Goal: Transaction & Acquisition: Obtain resource

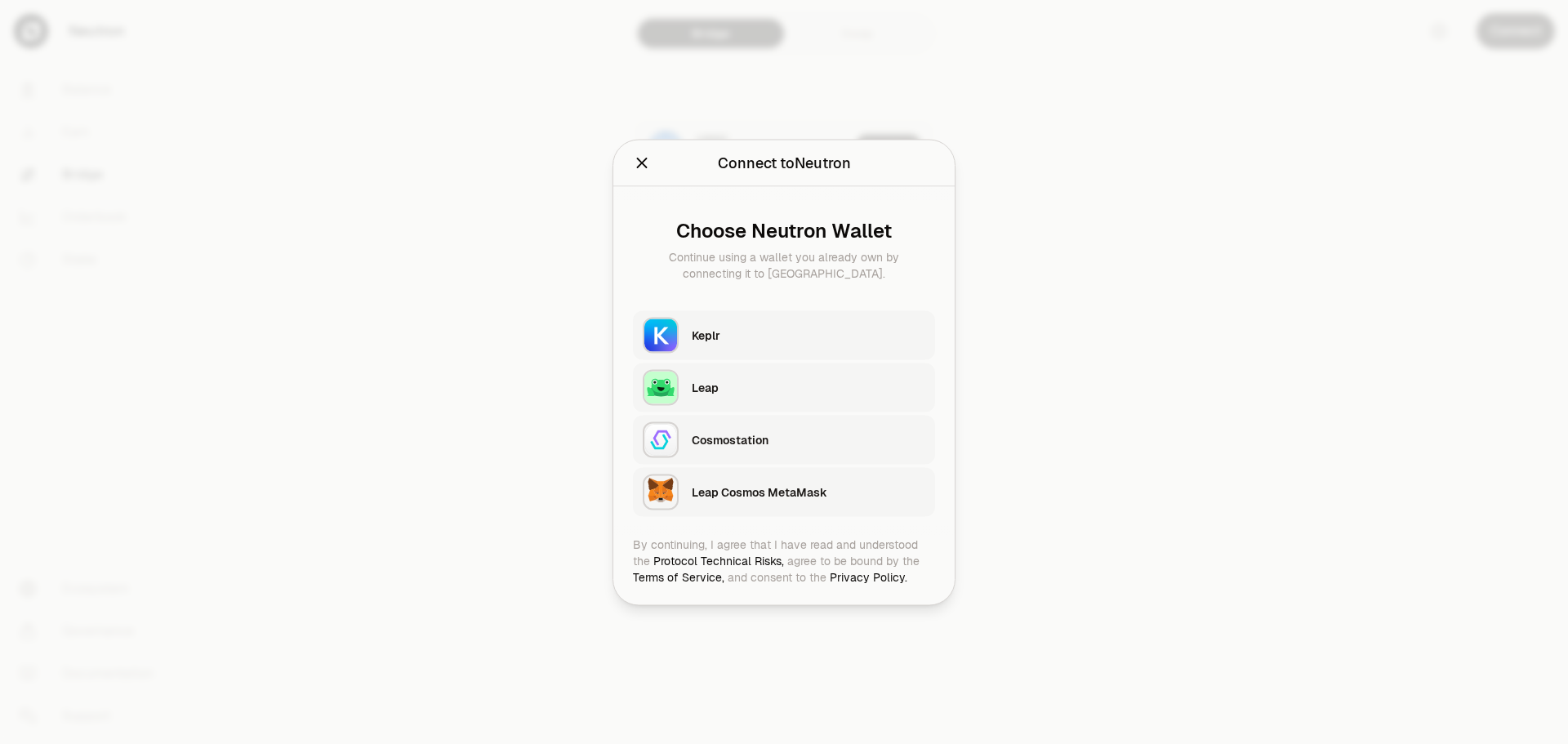
click at [792, 337] on div "Keplr" at bounding box center [808, 334] width 234 height 16
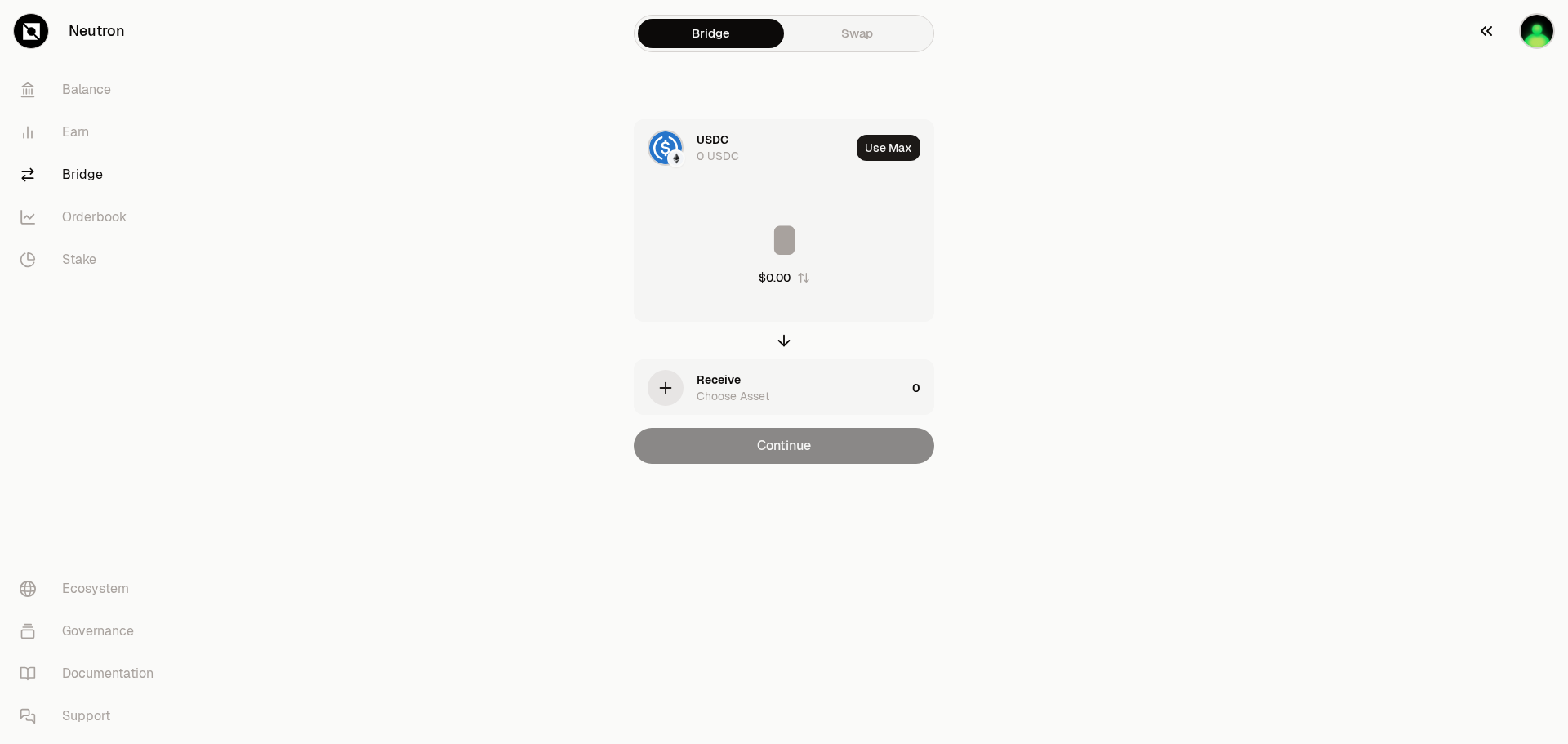
click at [1529, 35] on img "button" at bounding box center [1537, 31] width 36 height 36
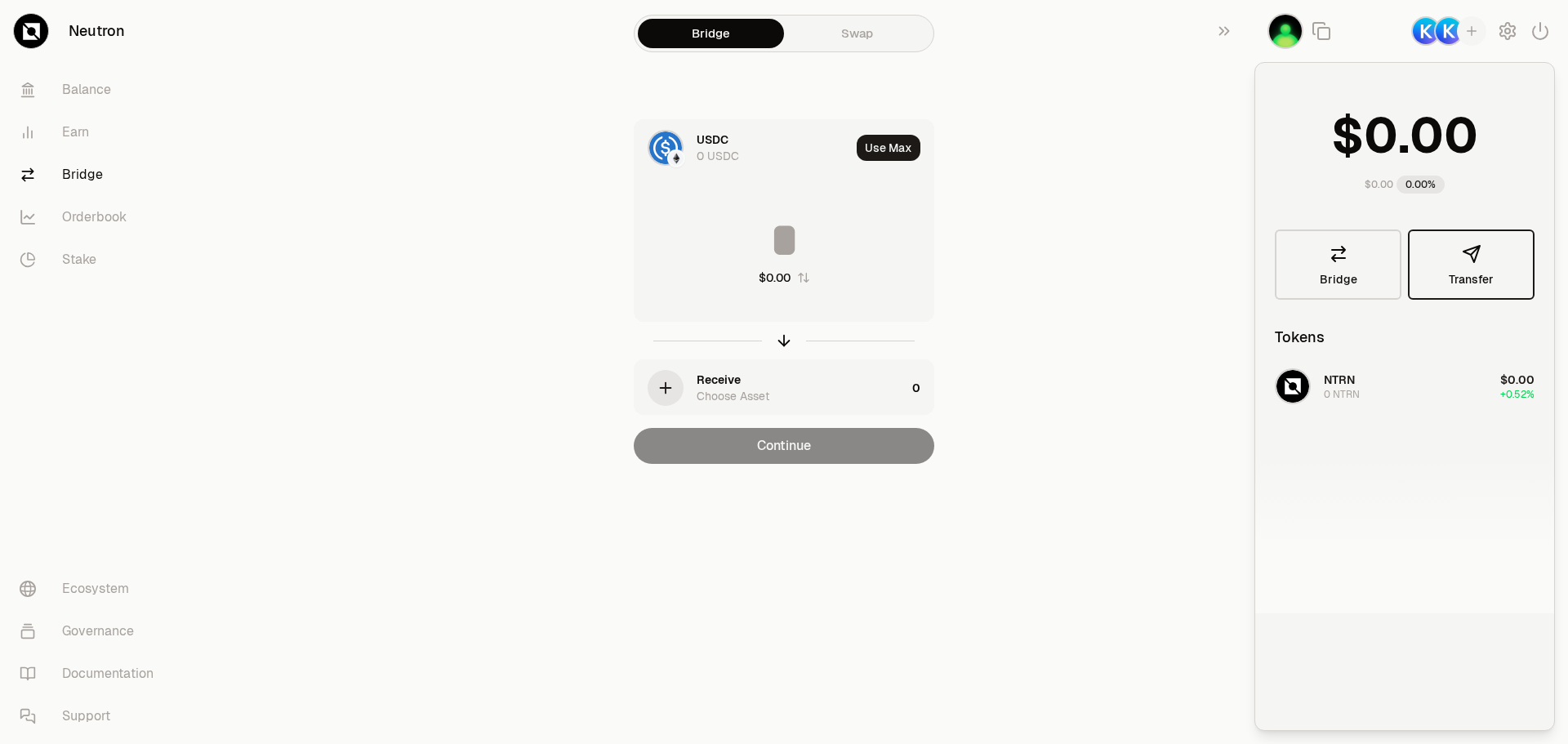
click at [1483, 270] on button "Transfer" at bounding box center [1471, 264] width 127 height 70
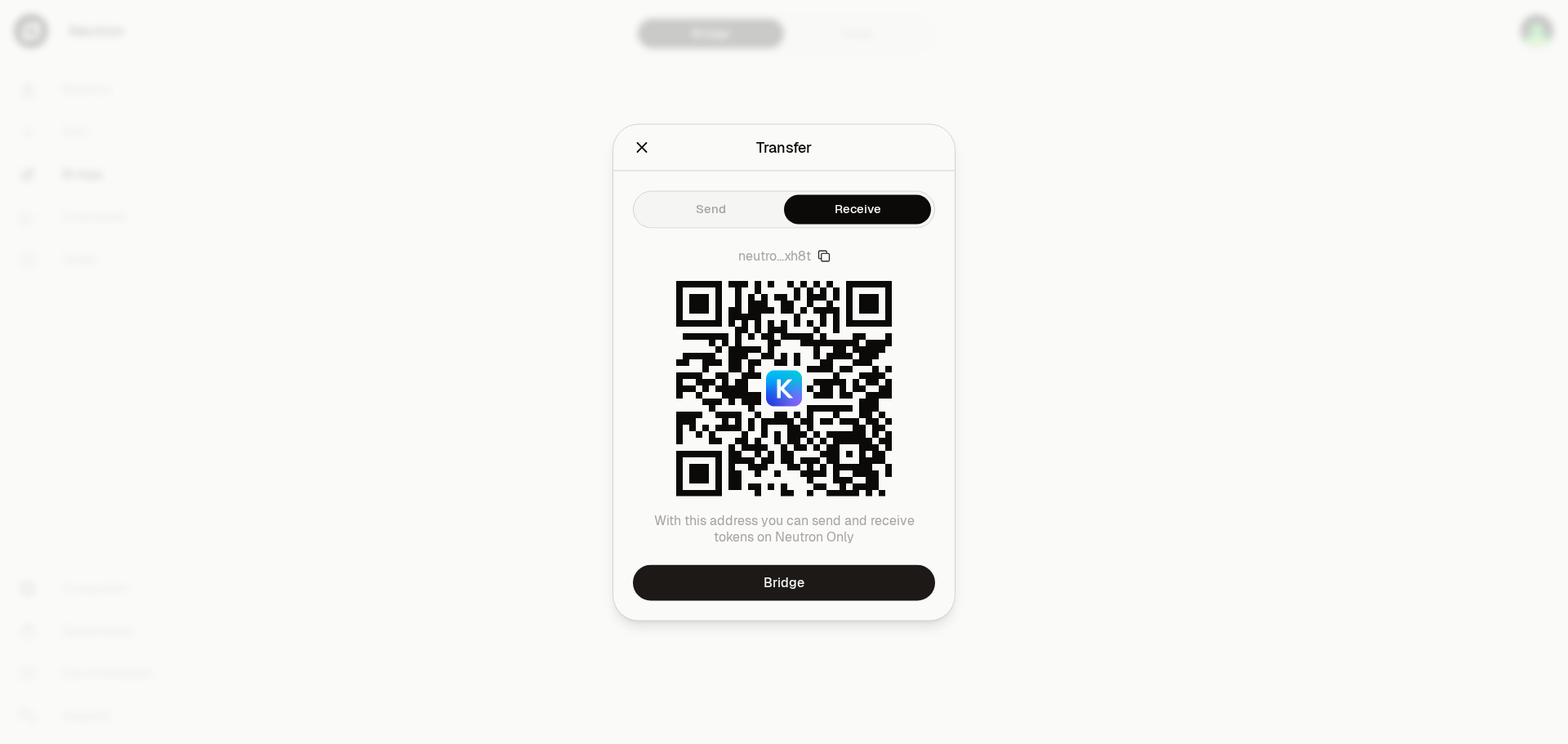
click at [642, 149] on icon "Close" at bounding box center [642, 147] width 10 height 10
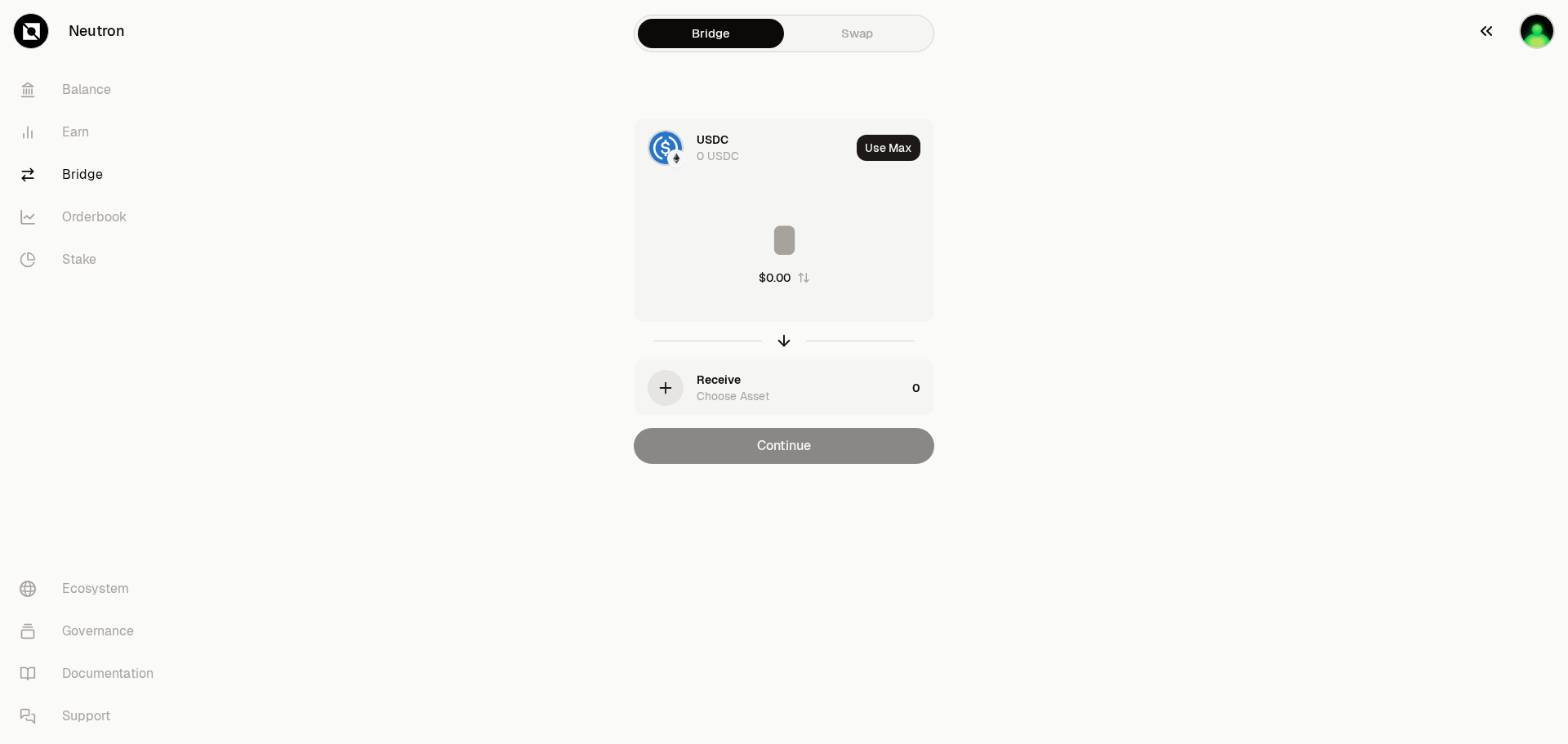
click at [1531, 35] on img "button" at bounding box center [1537, 31] width 36 height 36
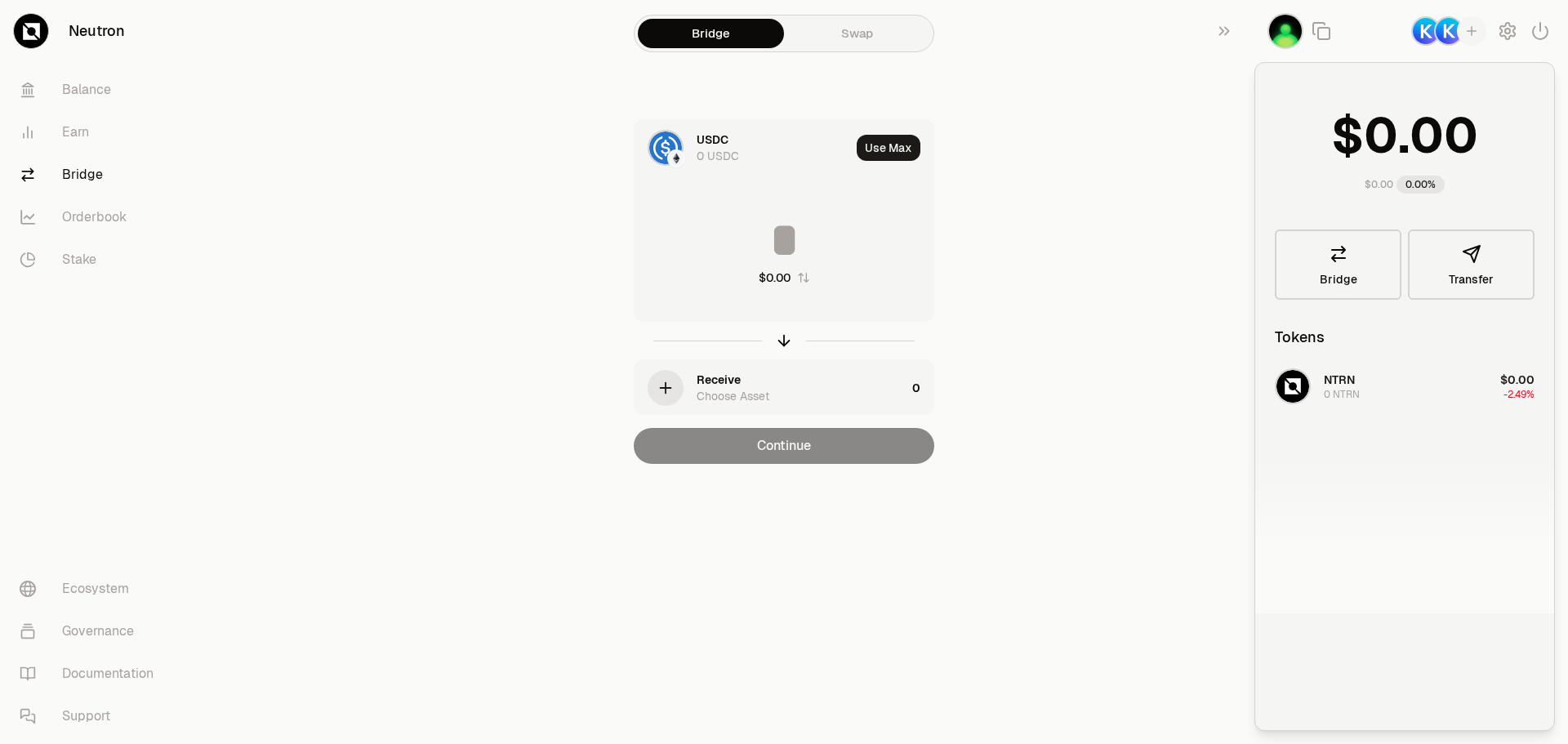
click at [1351, 383] on div "NTRN 0 NTRN $0.00 -2.49%" at bounding box center [1405, 488] width 299 height 251
click at [1135, 323] on main "Bridge Swap USDC 0 USDC Use Max $0.00 Receive Choose Asset 0 Continue" at bounding box center [875, 264] width 1385 height 529
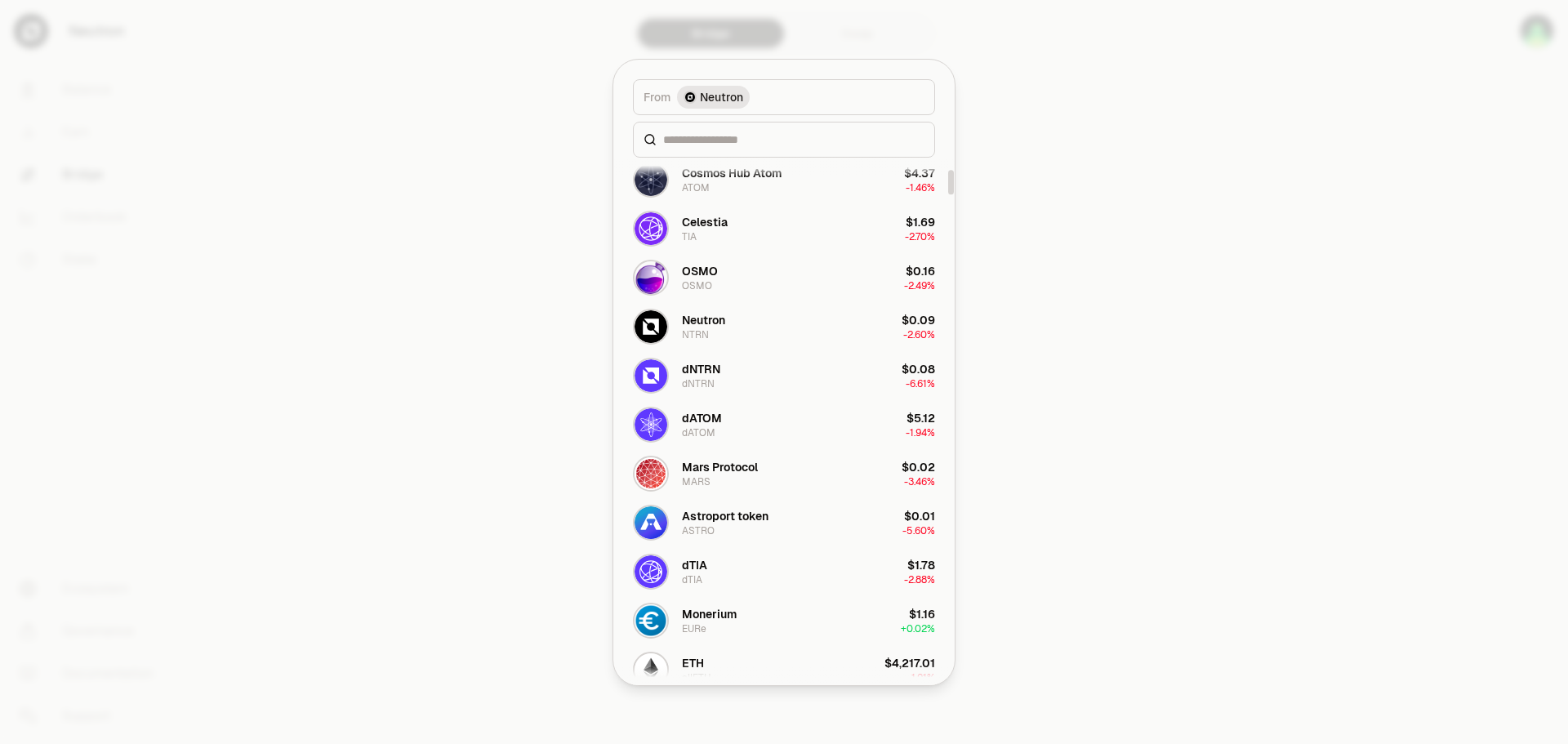
scroll to position [245, 0]
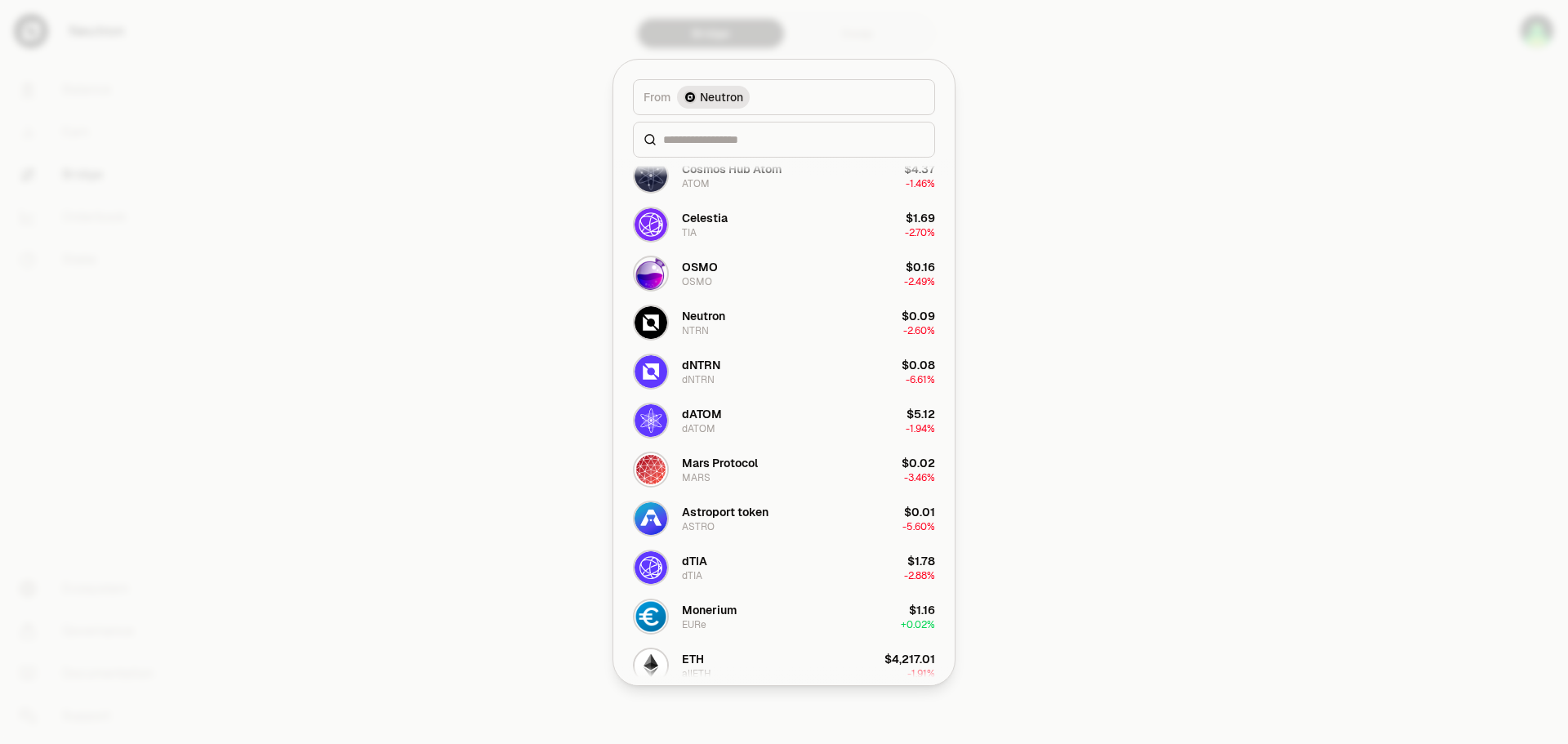
click at [1228, 313] on div at bounding box center [784, 372] width 1568 height 744
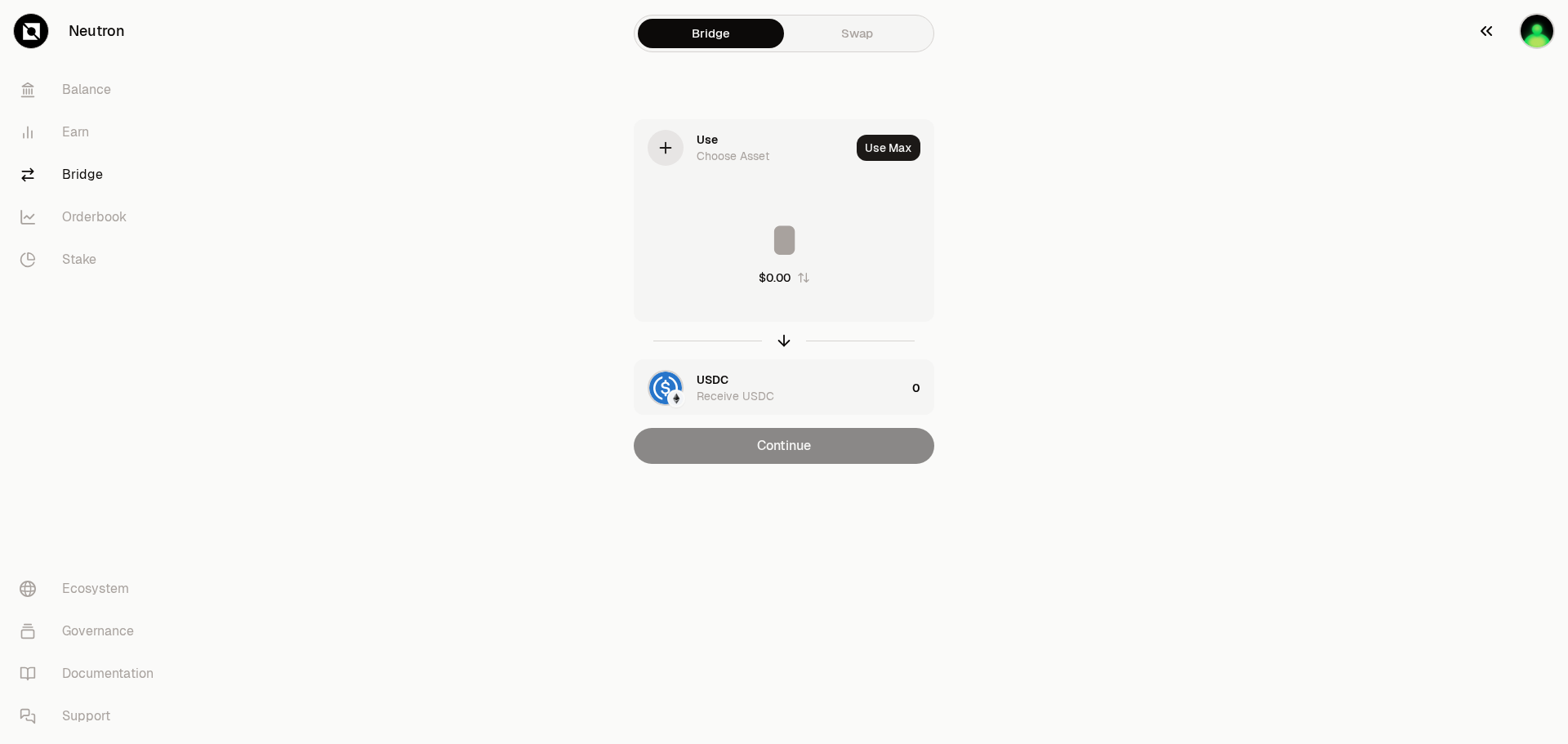
click at [1541, 31] on img "button" at bounding box center [1537, 31] width 36 height 36
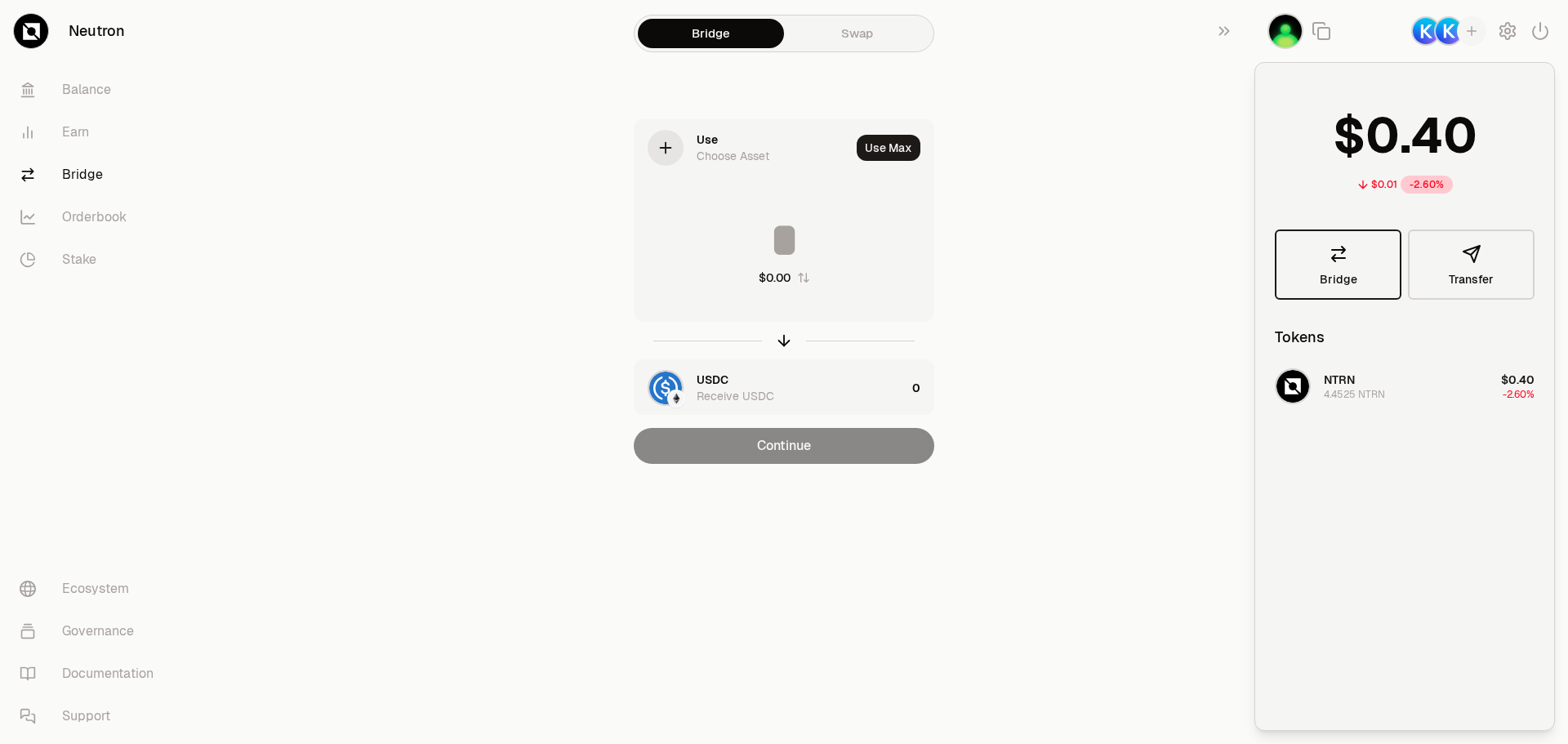
click at [1338, 268] on link "Bridge" at bounding box center [1338, 264] width 127 height 70
click at [722, 143] on div "Use Choose Asset" at bounding box center [773, 148] width 154 height 32
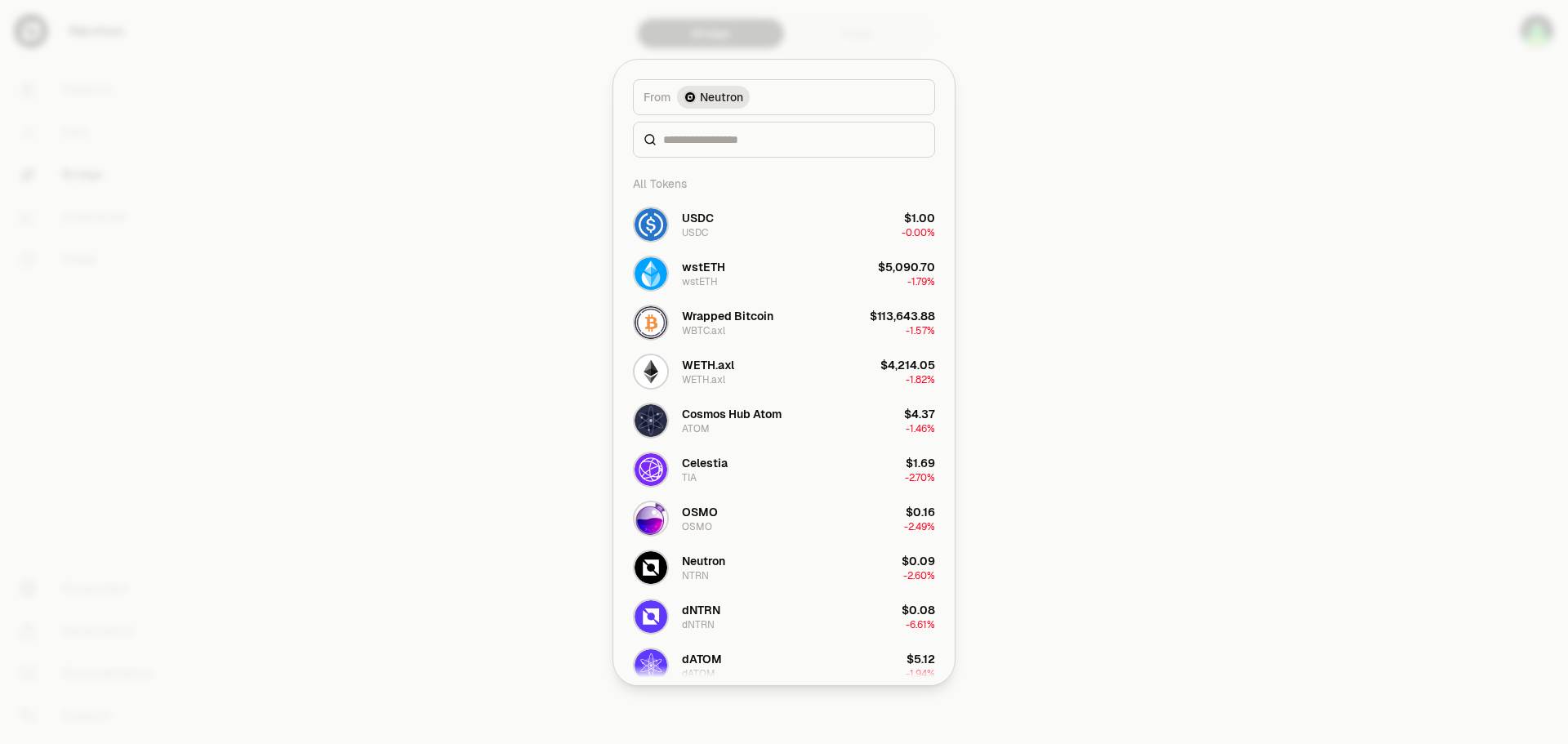
click at [642, 148] on div at bounding box center [784, 139] width 303 height 36
click at [806, 94] on button "From Neutron" at bounding box center [784, 97] width 303 height 36
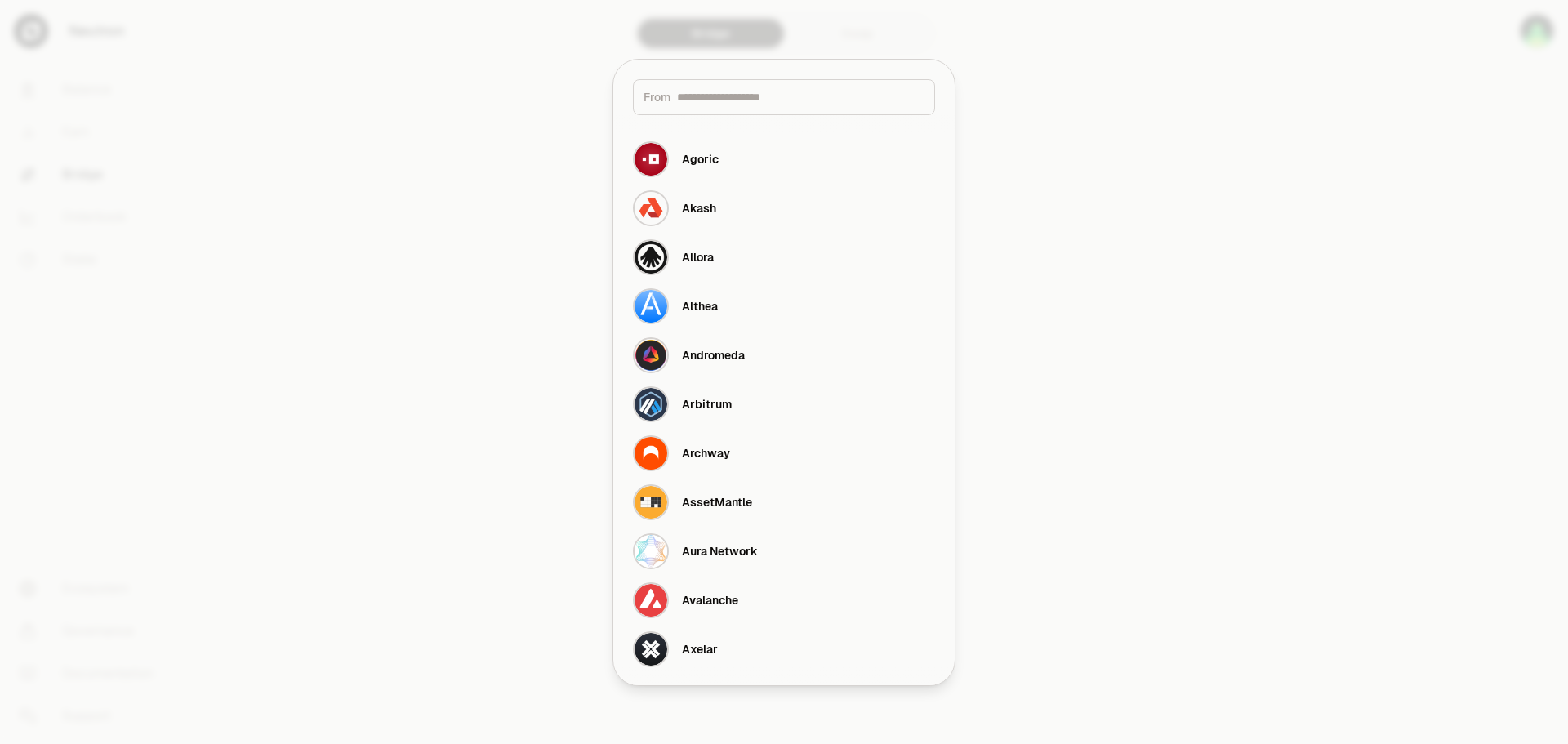
click at [1208, 222] on div at bounding box center [784, 372] width 1568 height 744
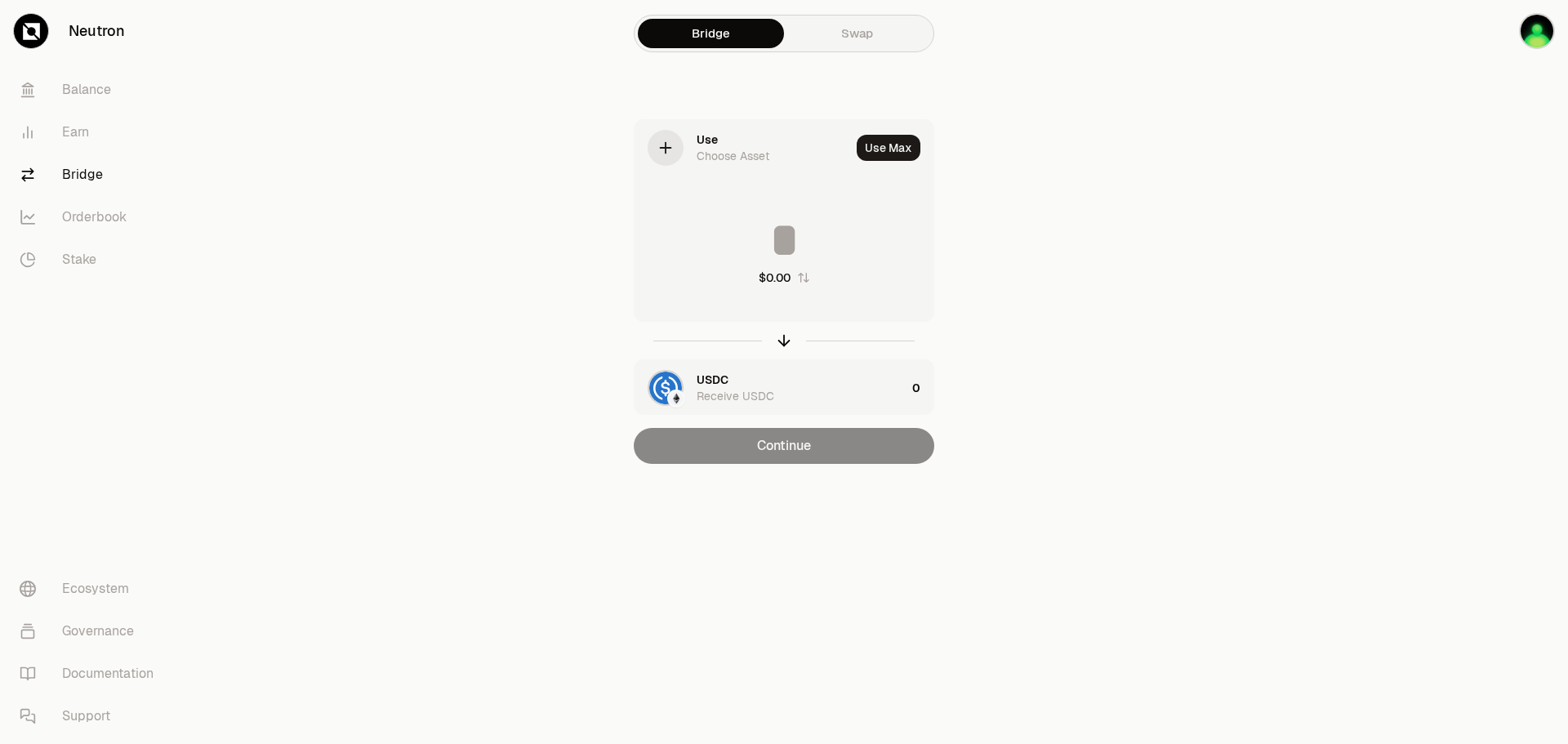
click at [684, 146] on div "Use Choose Asset" at bounding box center [743, 147] width 216 height 55
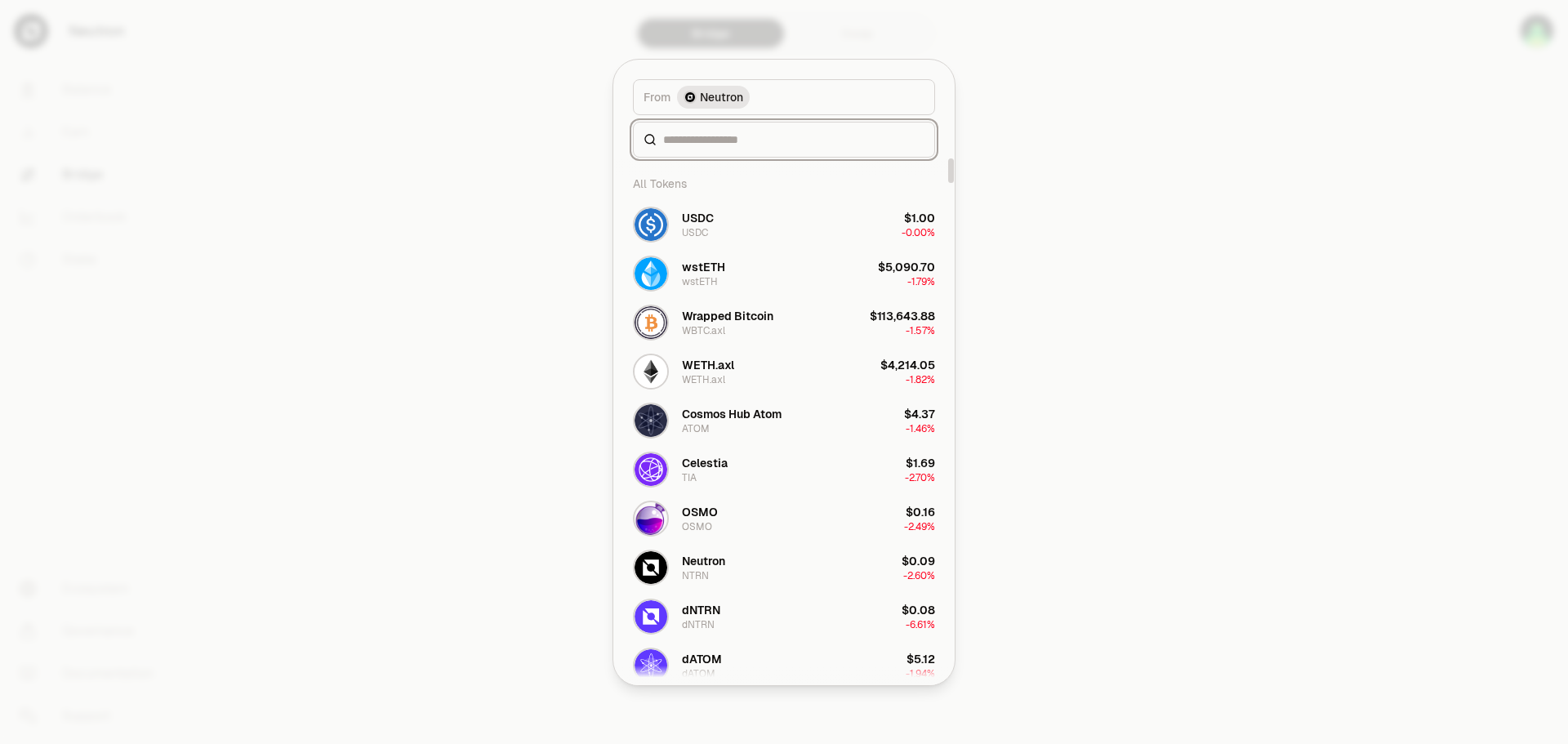
click at [752, 138] on input at bounding box center [794, 139] width 262 height 16
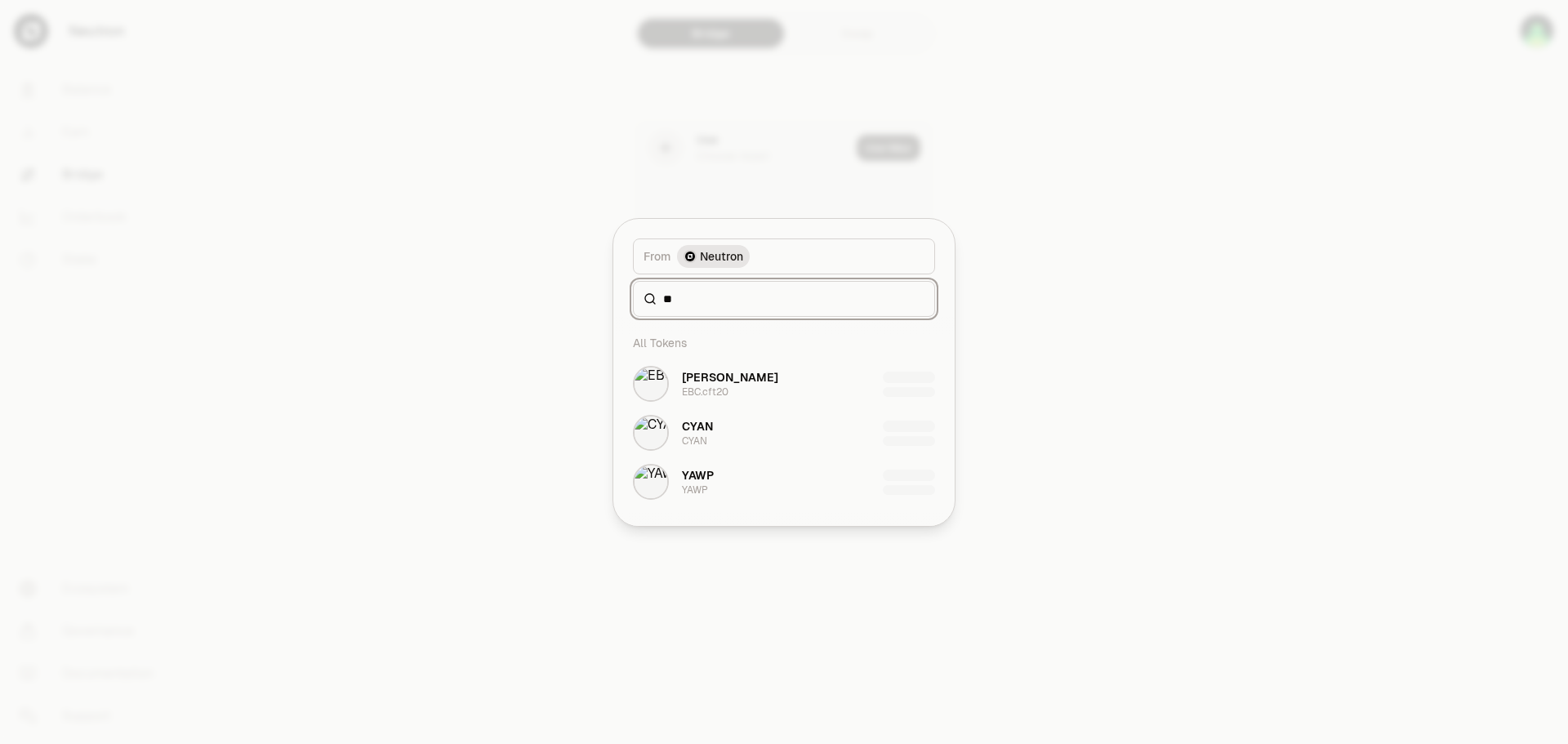
type input "*"
type input "***"
click at [785, 481] on button "TabCoin TAB" at bounding box center [784, 482] width 322 height 49
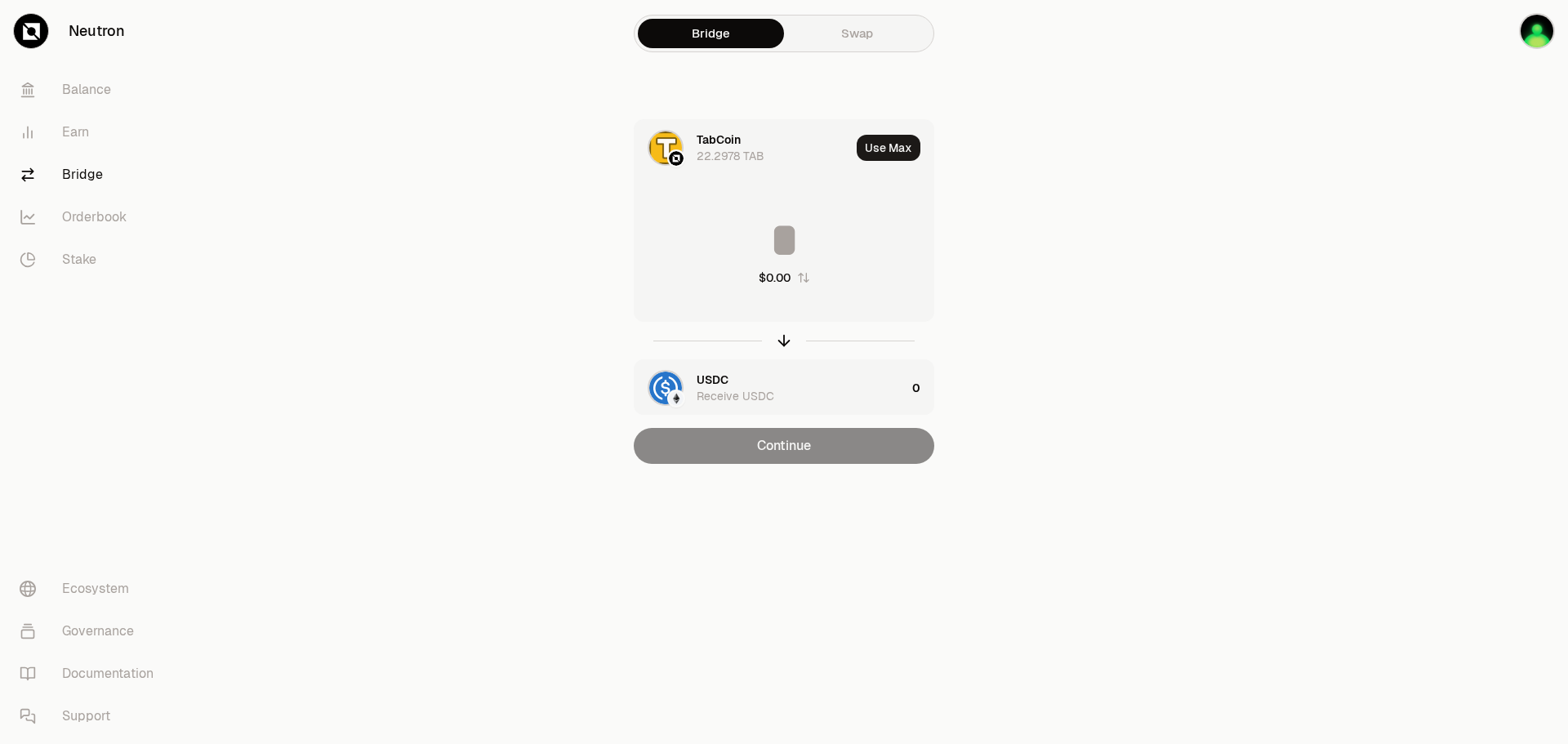
click at [792, 235] on input at bounding box center [784, 240] width 299 height 49
click at [894, 149] on button "Use Max" at bounding box center [888, 148] width 64 height 26
click at [662, 386] on img "button" at bounding box center [665, 387] width 32 height 32
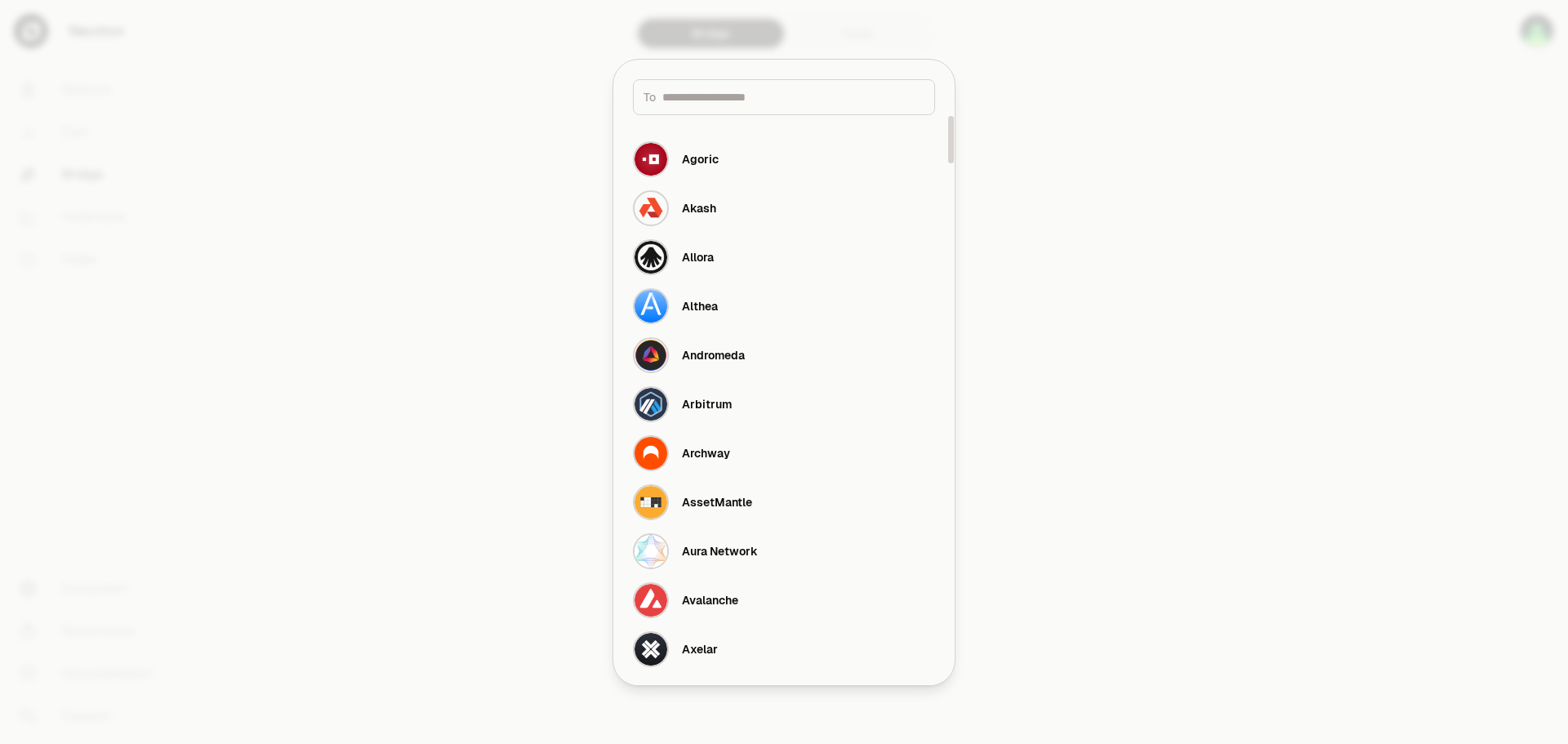
drag, startPoint x: 948, startPoint y: 343, endPoint x: 999, endPoint y: 74, distance: 273.8
click at [954, 116] on div at bounding box center [951, 139] width 6 height 48
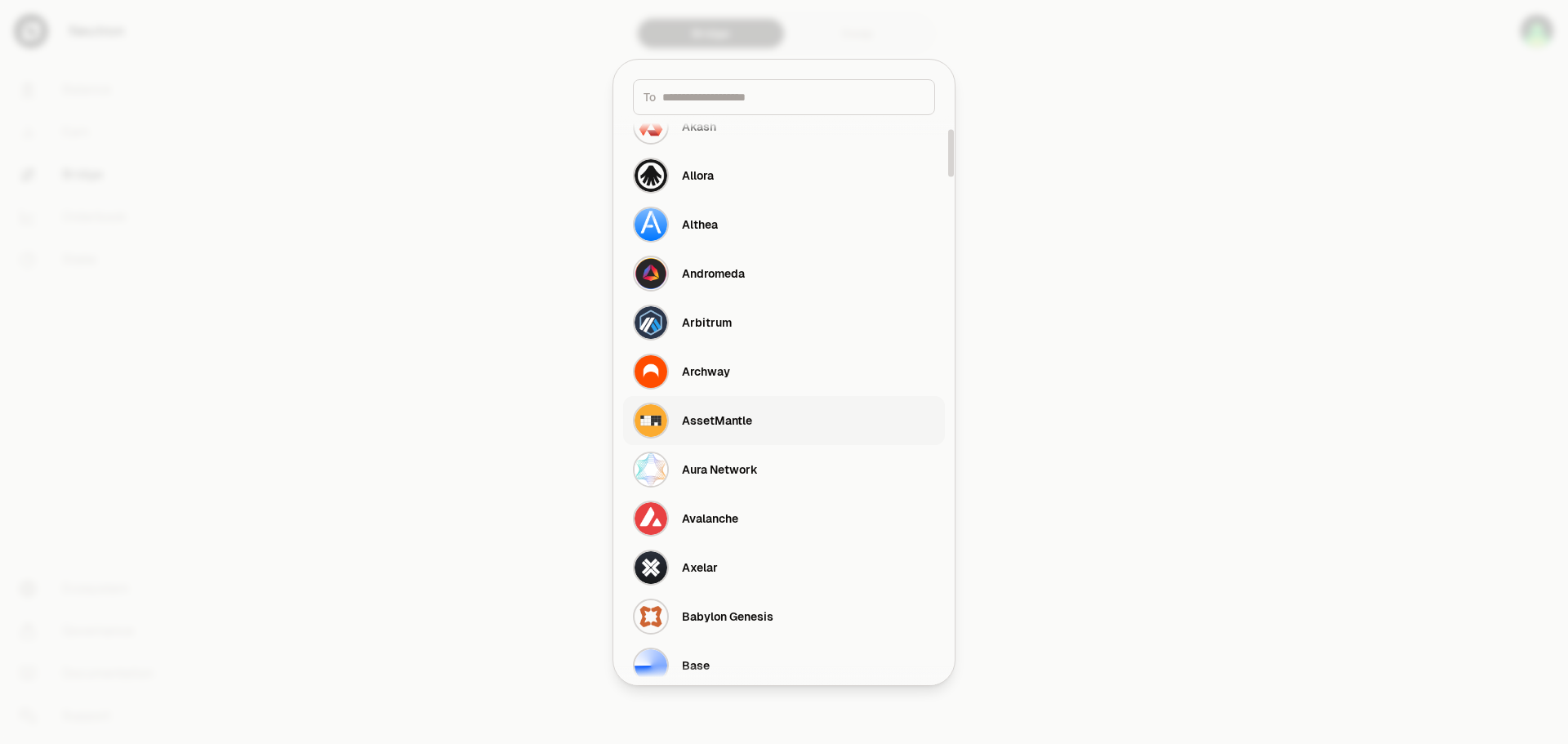
scroll to position [245, 0]
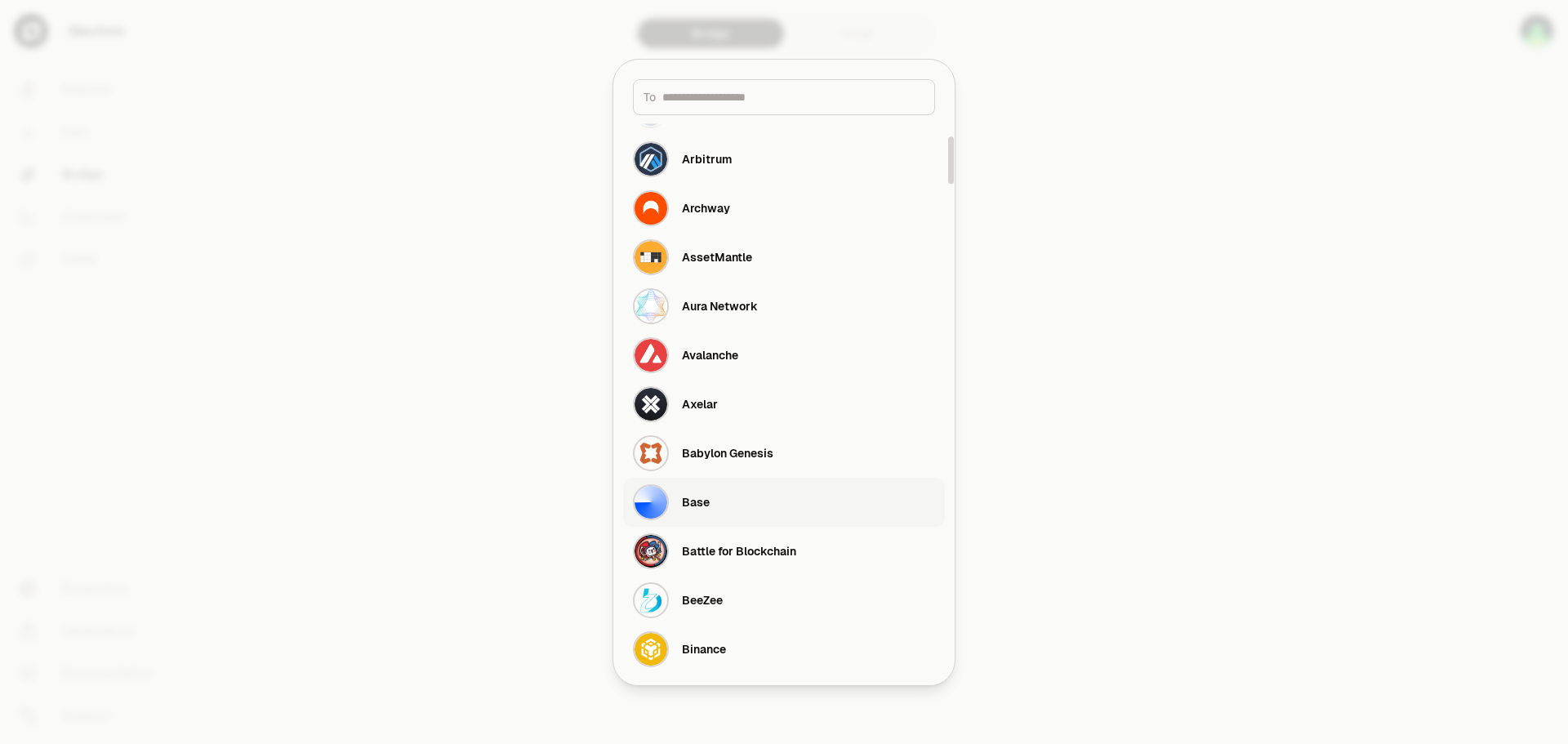
click at [753, 500] on button "Base" at bounding box center [784, 502] width 322 height 49
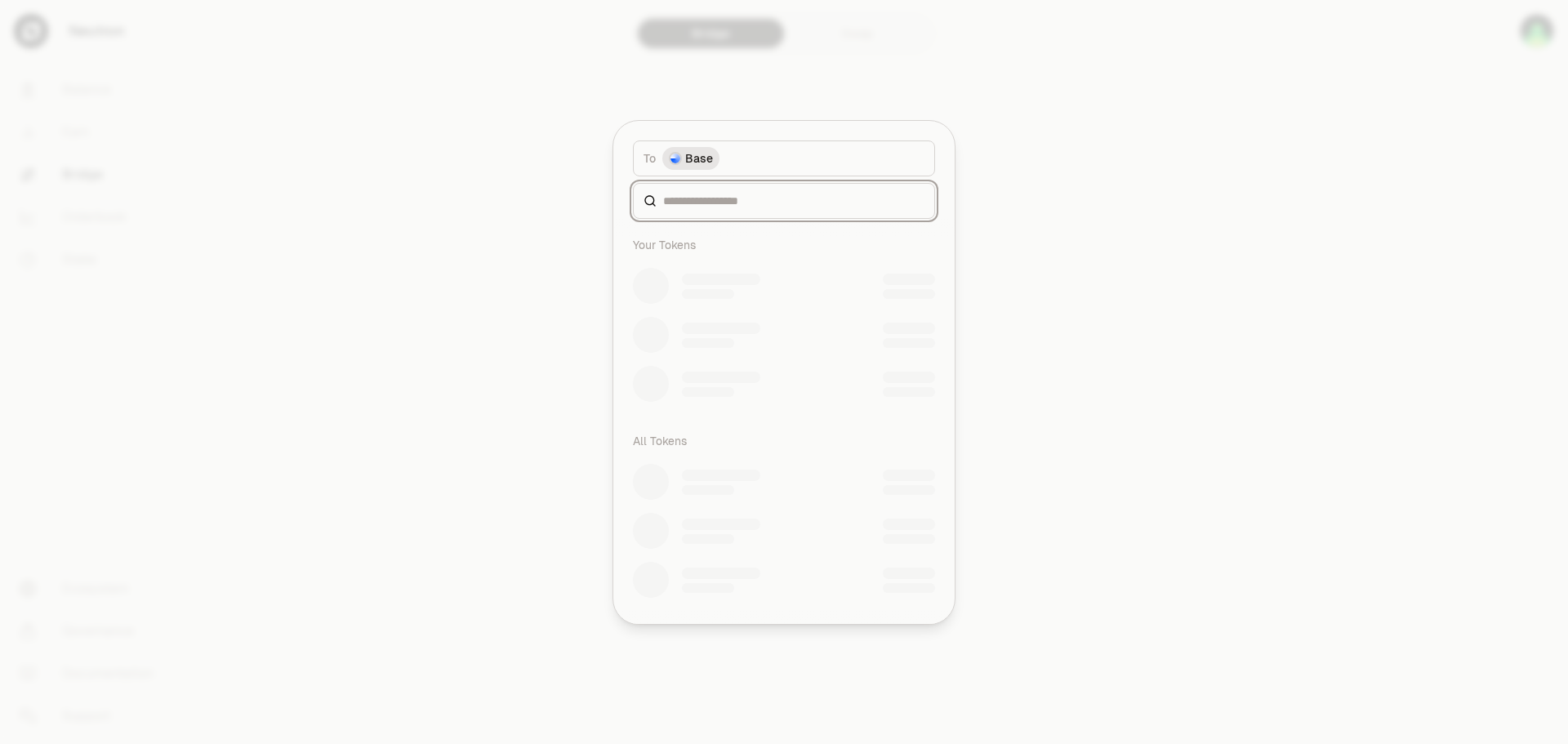
click at [795, 198] on input at bounding box center [794, 200] width 262 height 16
click at [807, 158] on button "To Base" at bounding box center [784, 158] width 303 height 36
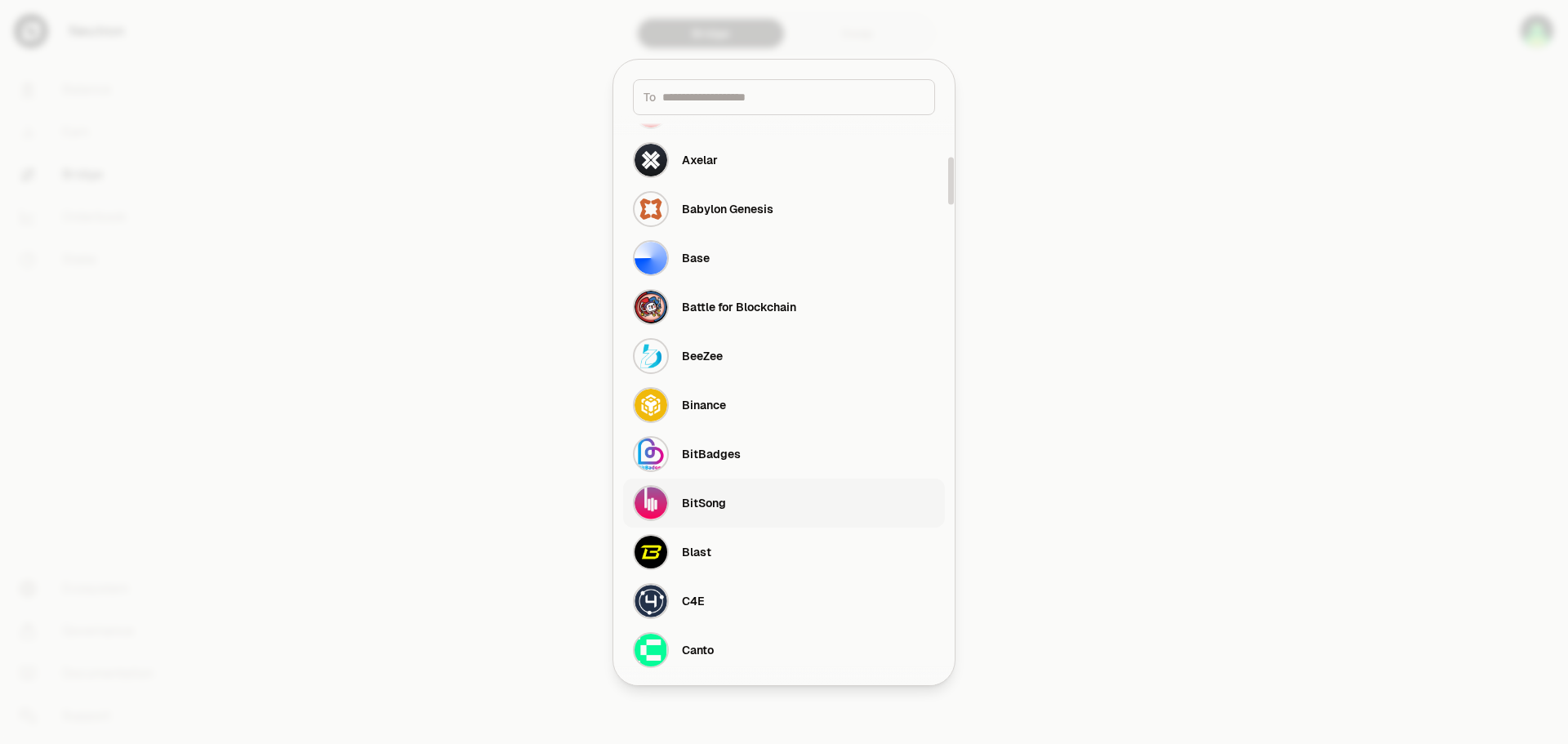
scroll to position [490, 0]
click at [782, 262] on button "Base" at bounding box center [784, 257] width 322 height 49
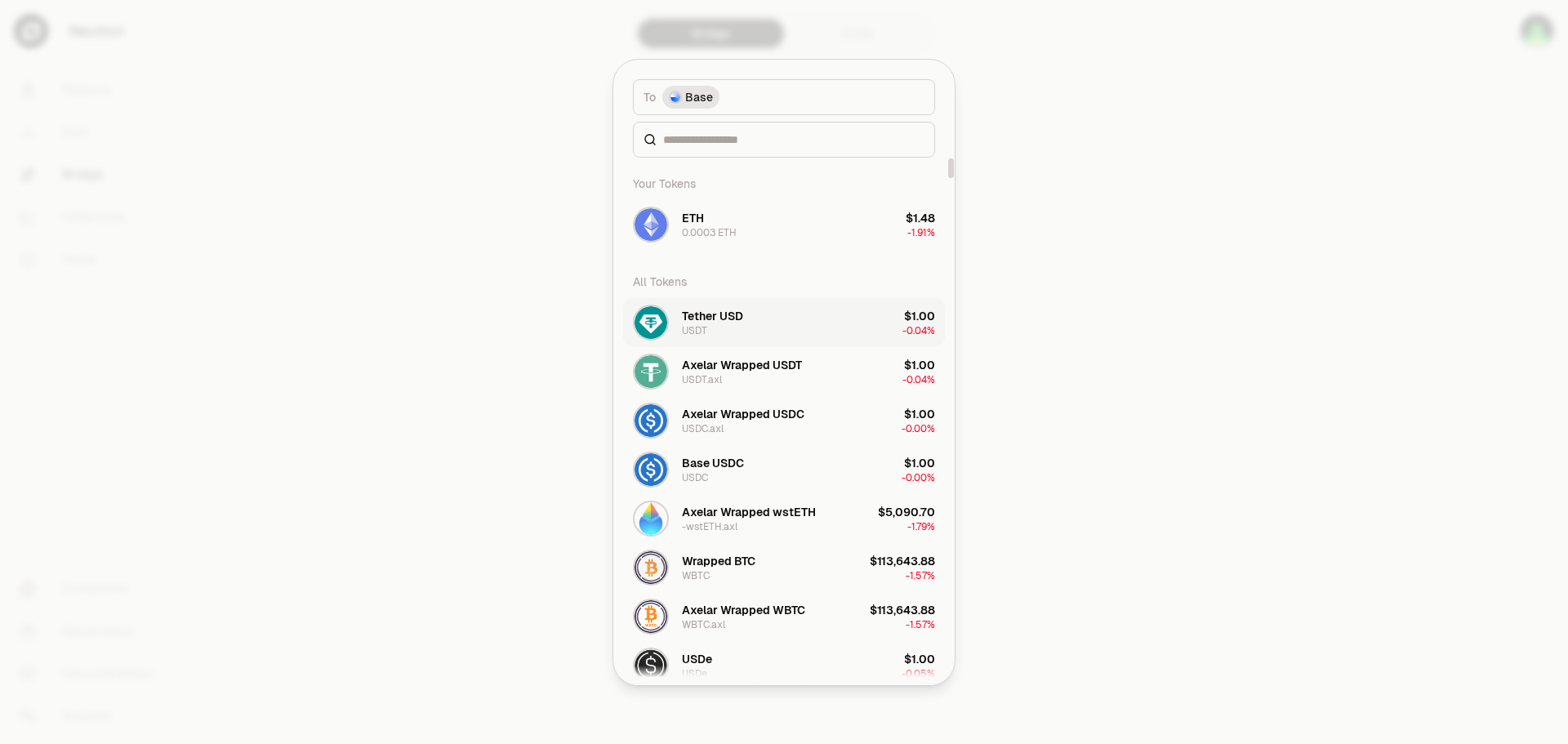
click at [773, 323] on button "Tether USD USDT $1.00 -0.04%" at bounding box center [784, 323] width 322 height 49
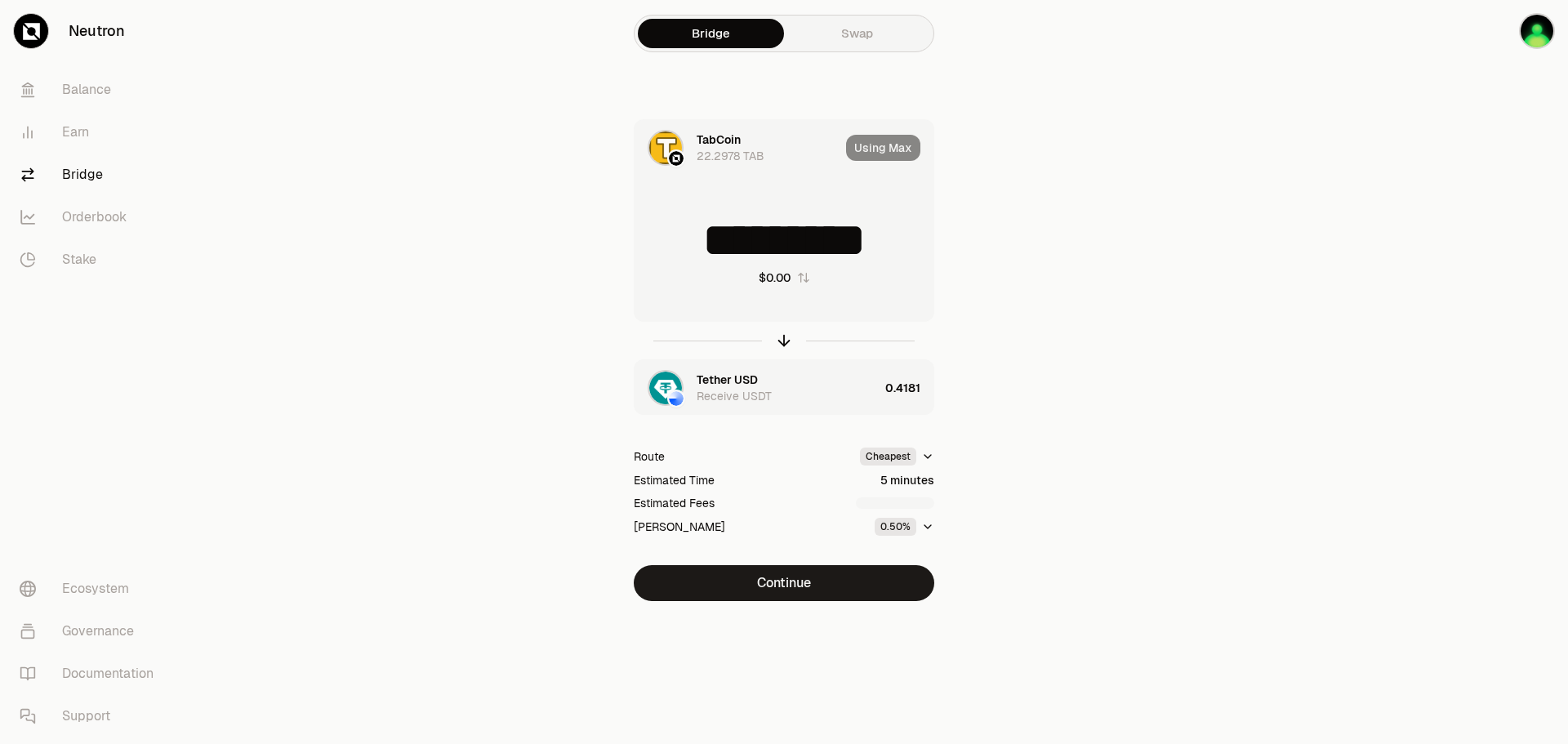
drag, startPoint x: 910, startPoint y: 240, endPoint x: 672, endPoint y: 238, distance: 238.0
click at [672, 238] on input "*********" at bounding box center [784, 240] width 299 height 49
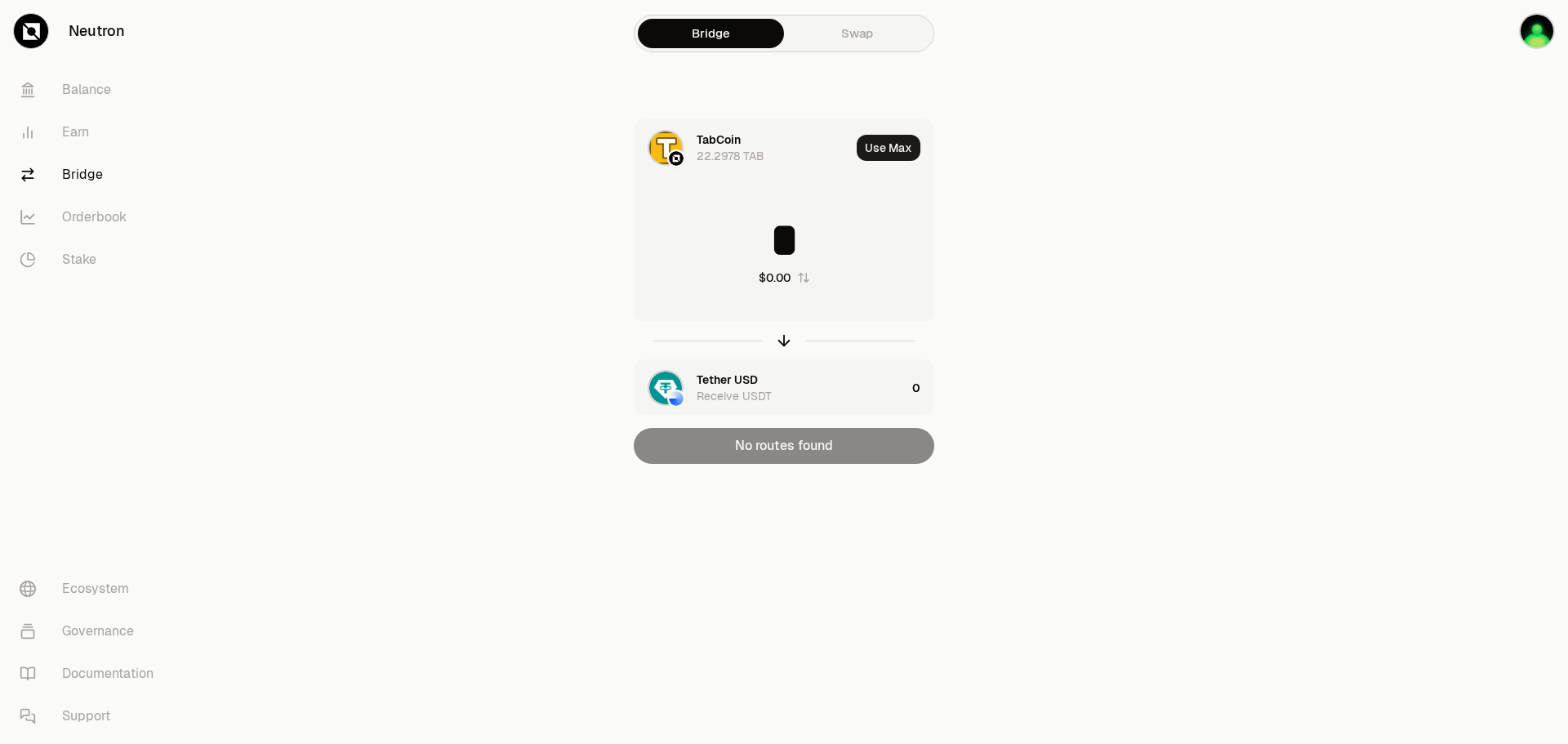
click at [1176, 347] on main "Bridge Swap TabCoin 22.2978 TAB Use Max * $0.00 Tether USD Receive USDT 0 No ro…" at bounding box center [875, 264] width 1385 height 529
click at [896, 146] on button "Use Max" at bounding box center [888, 148] width 64 height 26
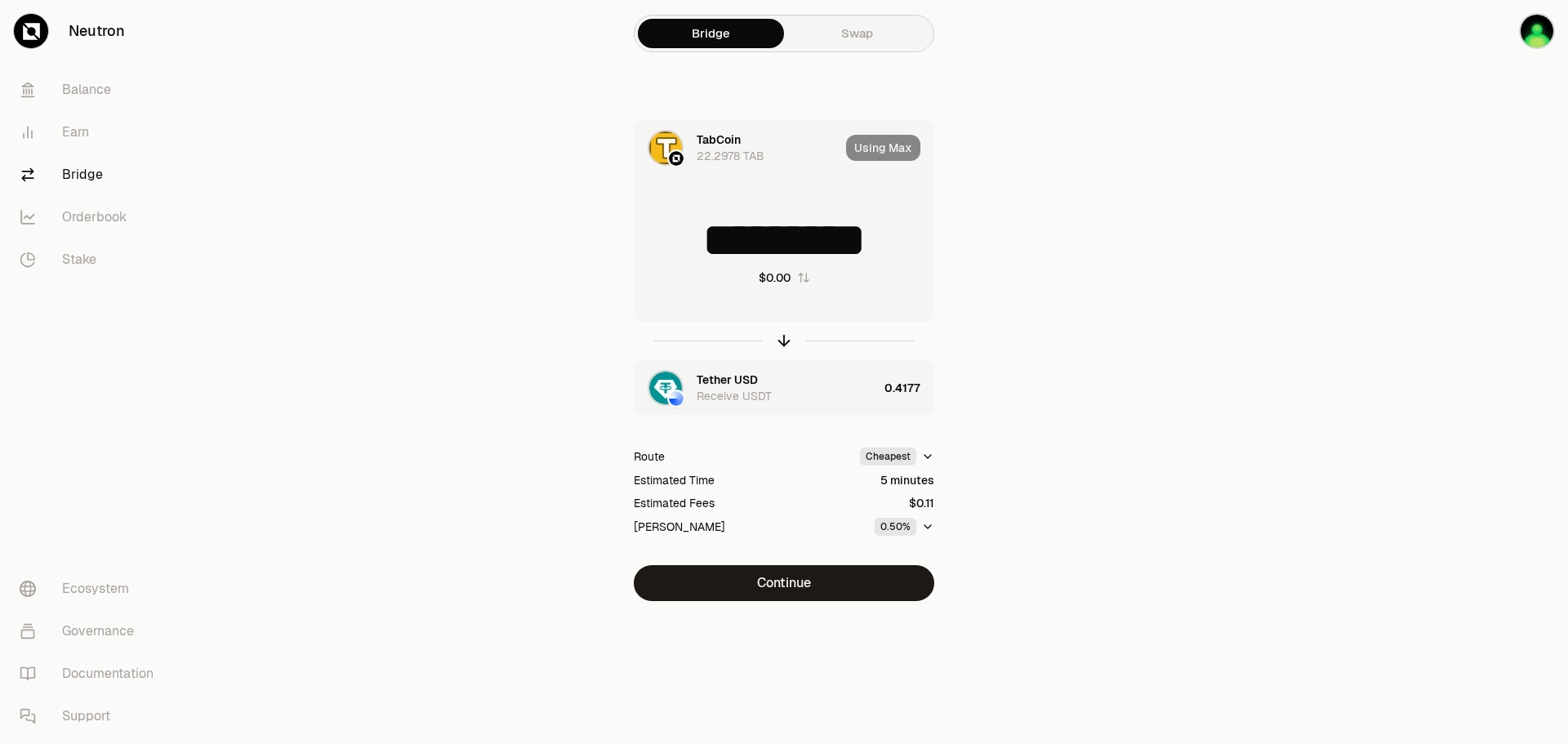
click at [1227, 373] on main "Bridge Swap TabCoin 22.2978 TAB Using Max ********* $0.00 Tether USD Receive US…" at bounding box center [875, 333] width 1385 height 666
click at [667, 392] on img "button" at bounding box center [665, 387] width 32 height 32
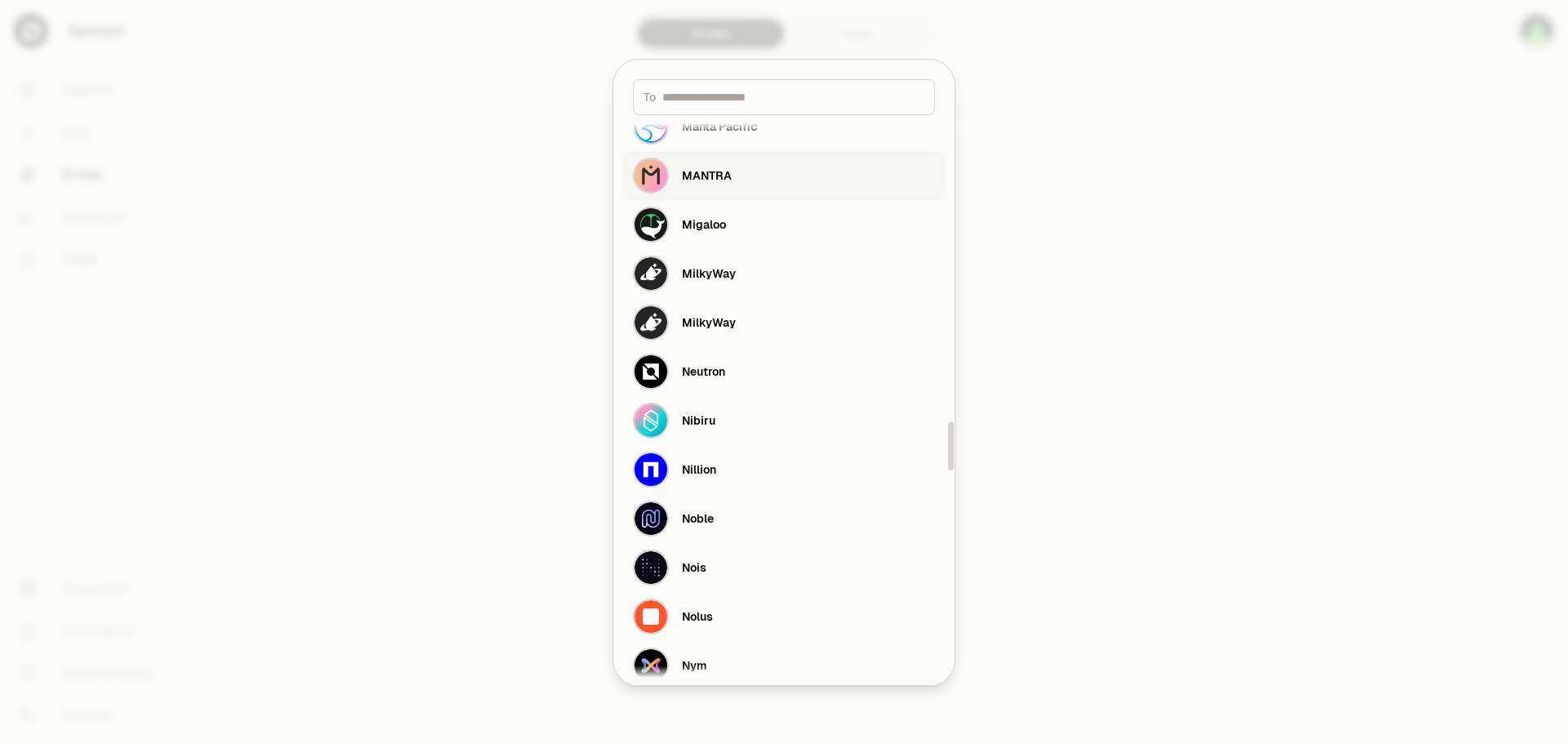
scroll to position [3673, 0]
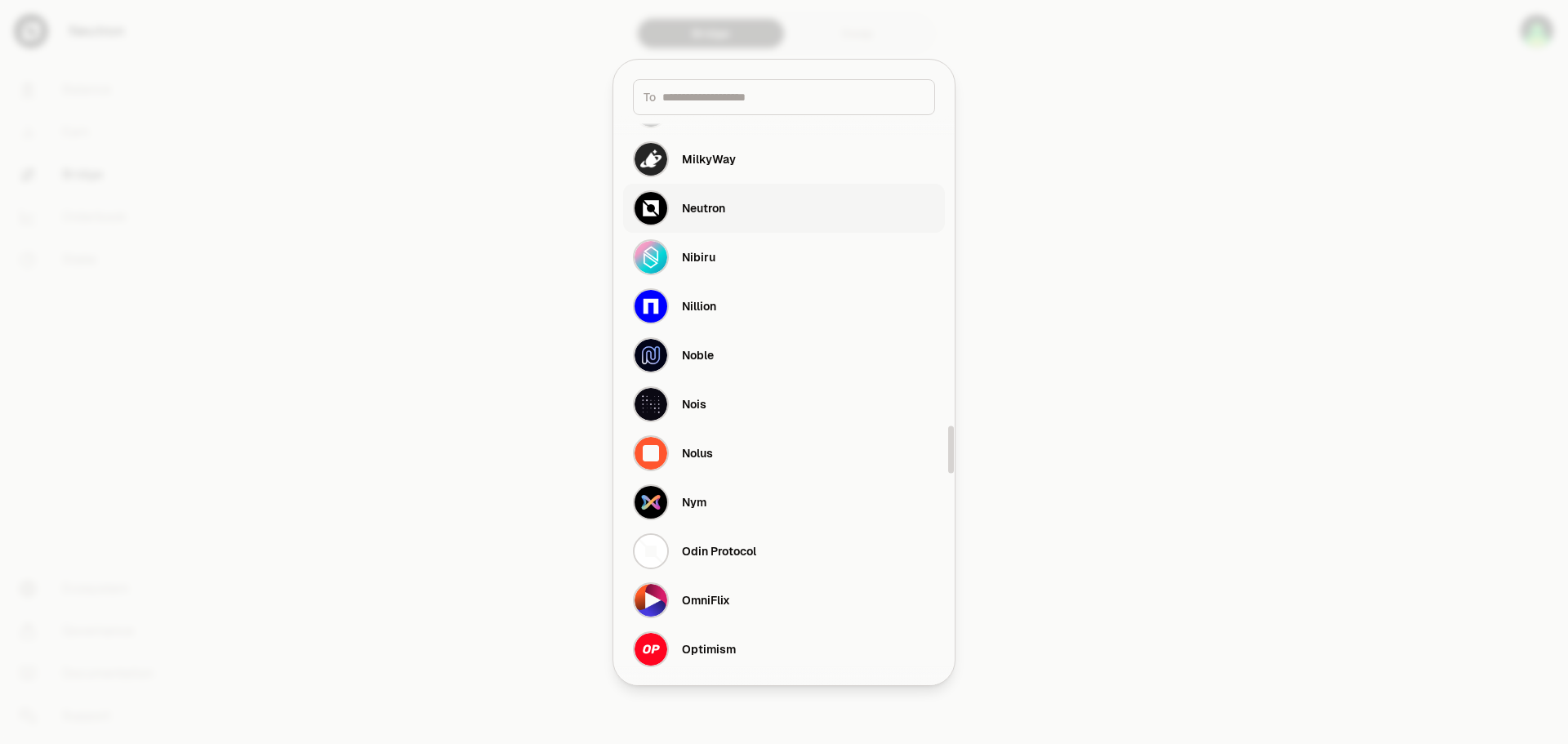
click at [733, 210] on button "Neutron" at bounding box center [784, 208] width 322 height 49
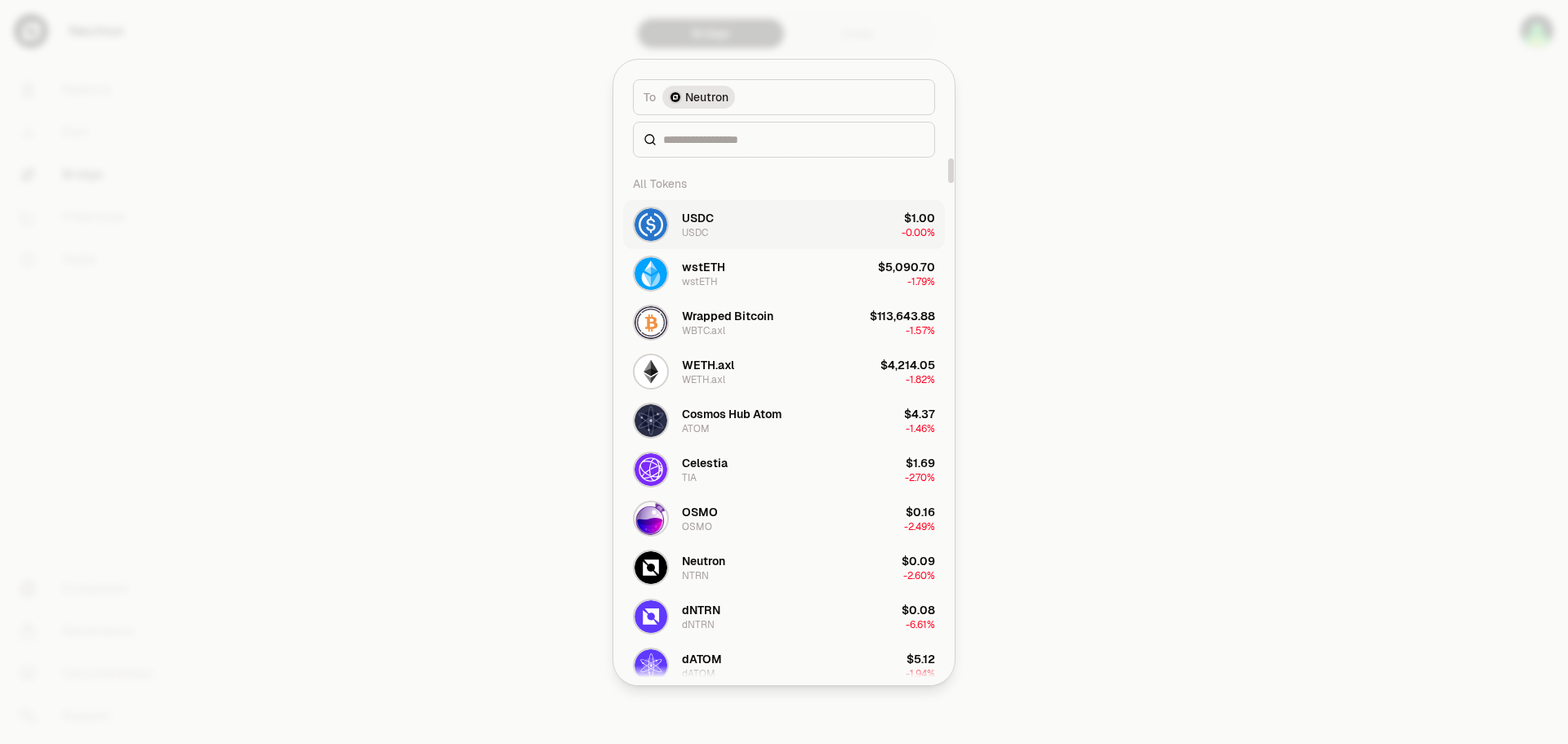
click at [739, 217] on button "USDC USDC $1.00 -0.00%" at bounding box center [784, 224] width 322 height 49
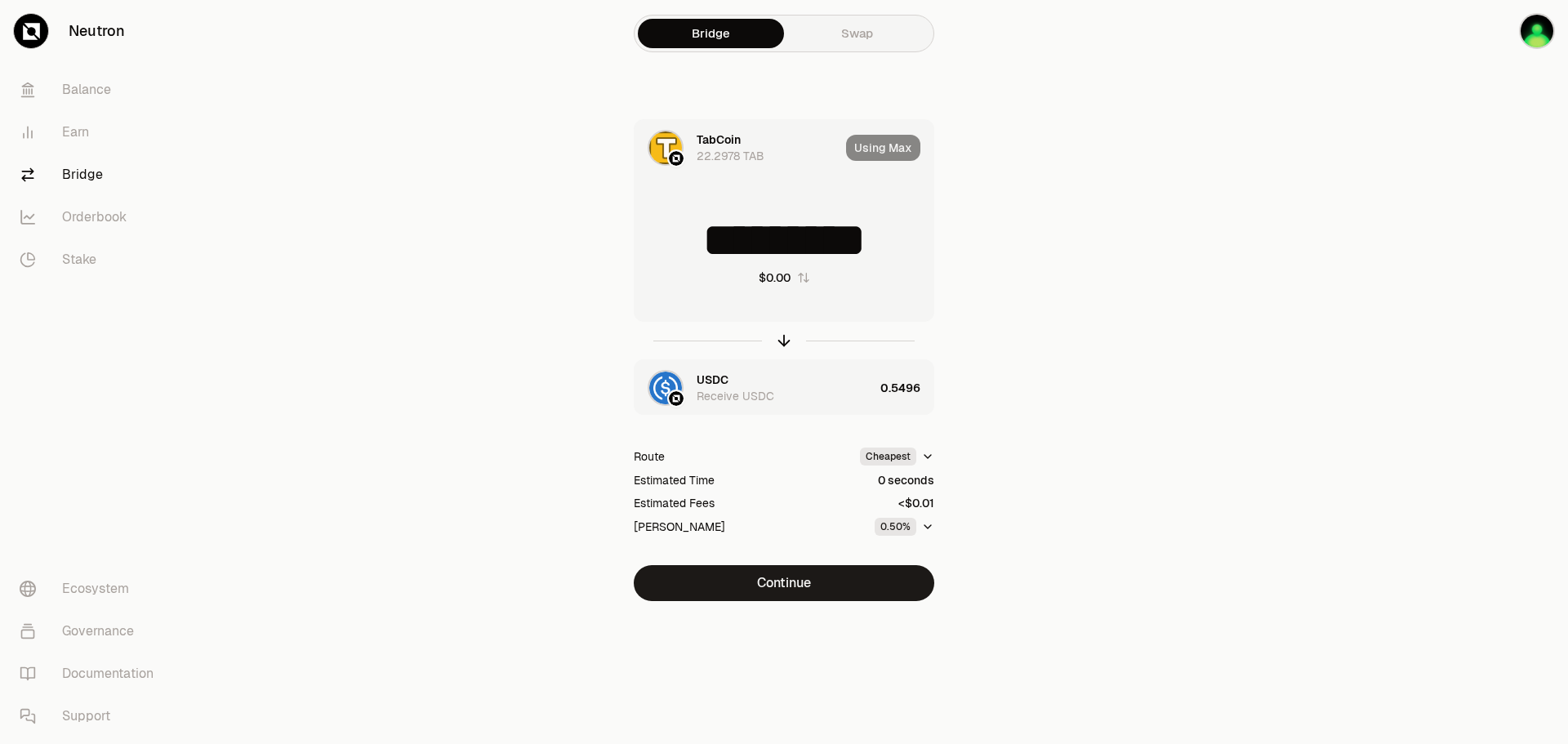
drag, startPoint x: 668, startPoint y: 241, endPoint x: 906, endPoint y: 245, distance: 238.0
click at [906, 245] on input "*********" at bounding box center [784, 240] width 299 height 49
type input "*"
click at [783, 344] on icon "button" at bounding box center [784, 340] width 18 height 18
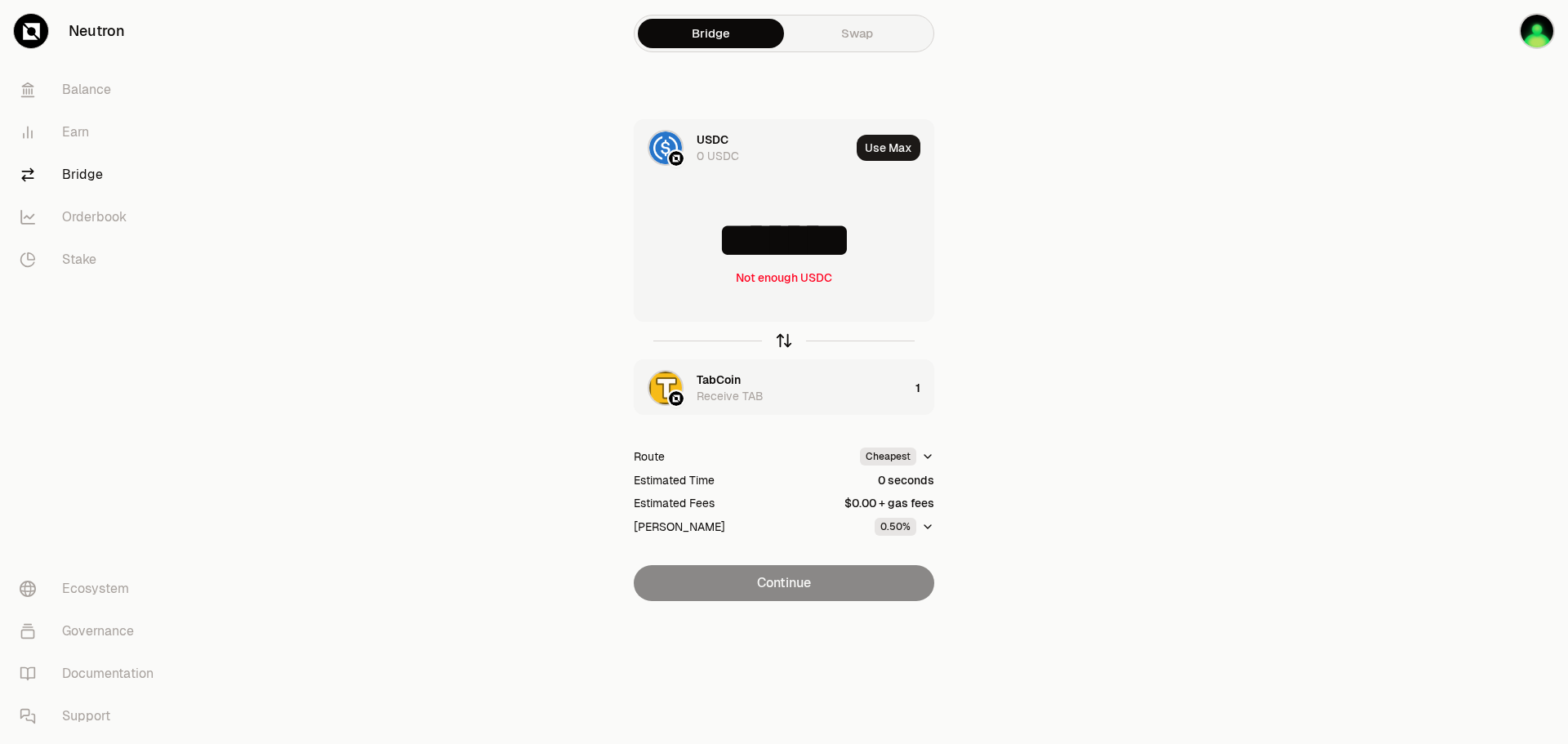
click at [783, 343] on icon "button" at bounding box center [784, 340] width 18 height 18
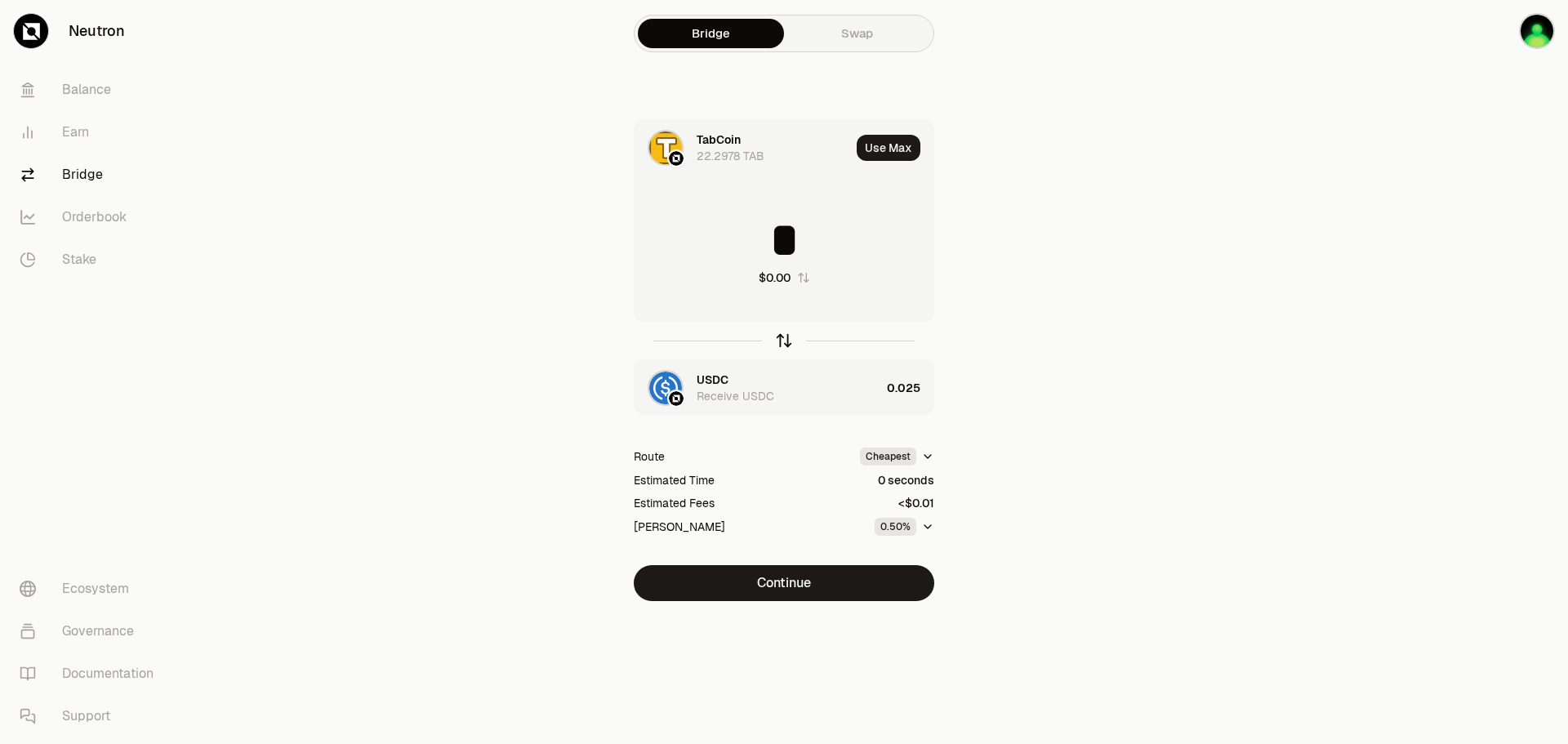
click at [782, 343] on icon "button" at bounding box center [784, 340] width 18 height 18
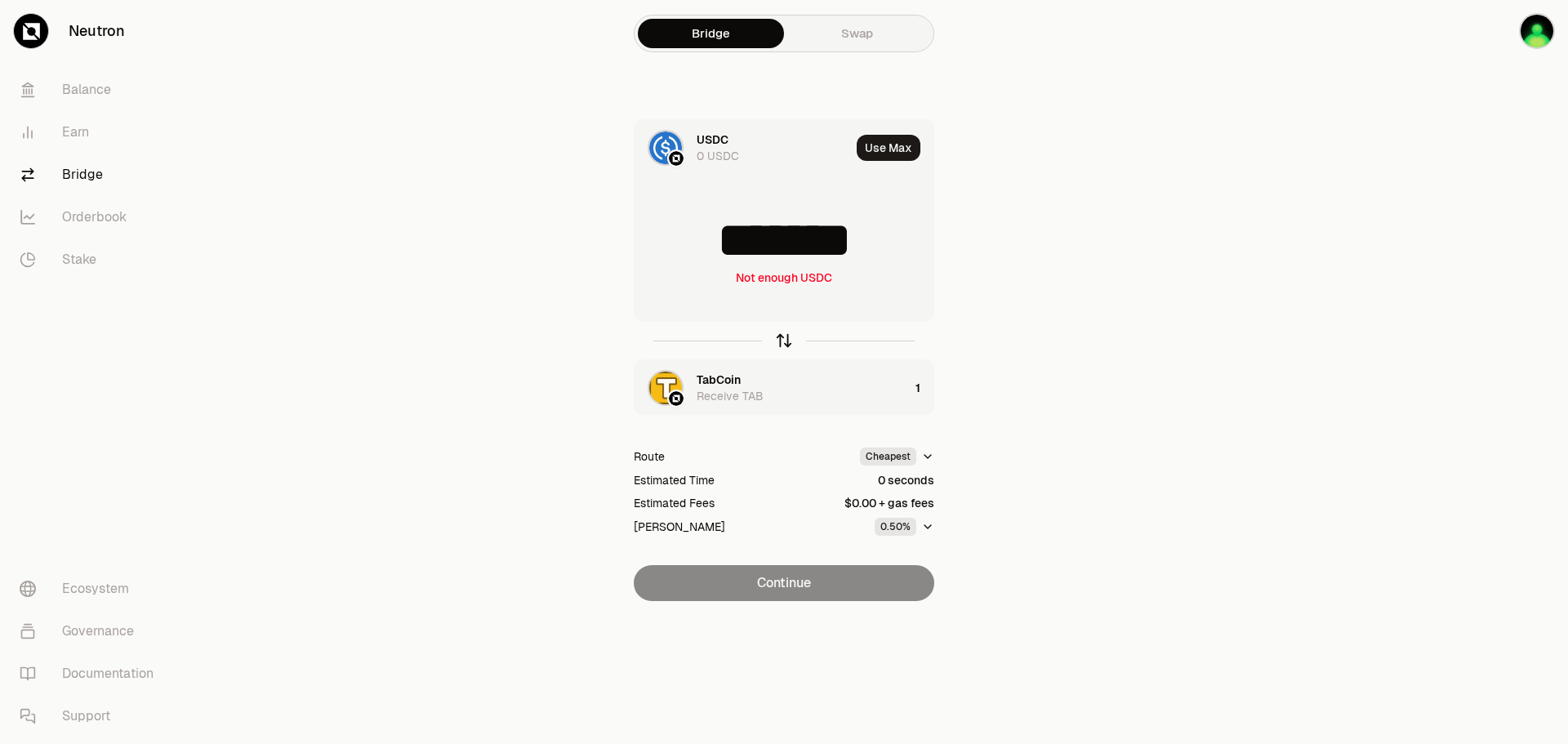
click at [782, 343] on icon "button" at bounding box center [784, 340] width 18 height 18
type input "*"
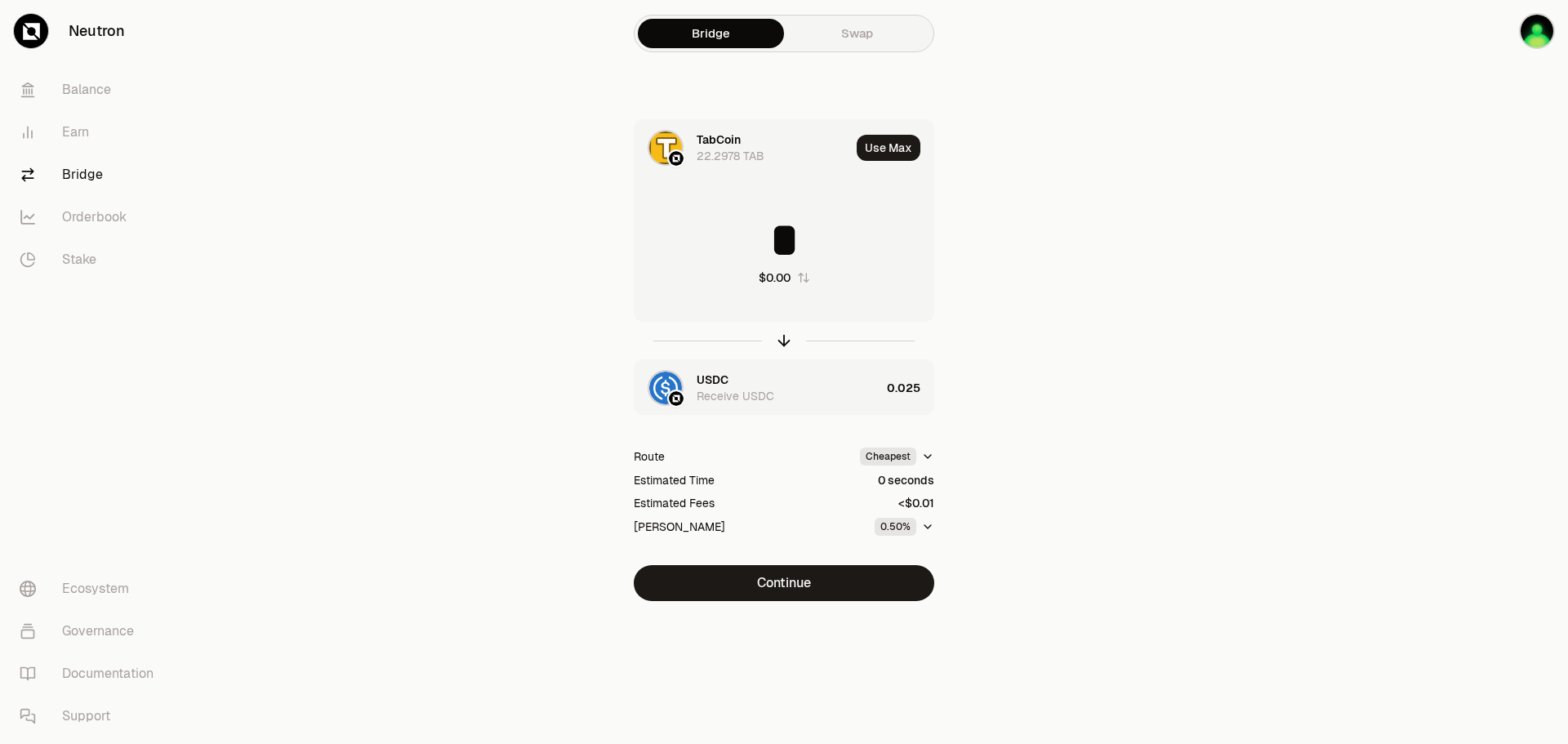
click at [931, 527] on icon "button" at bounding box center [927, 526] width 13 height 13
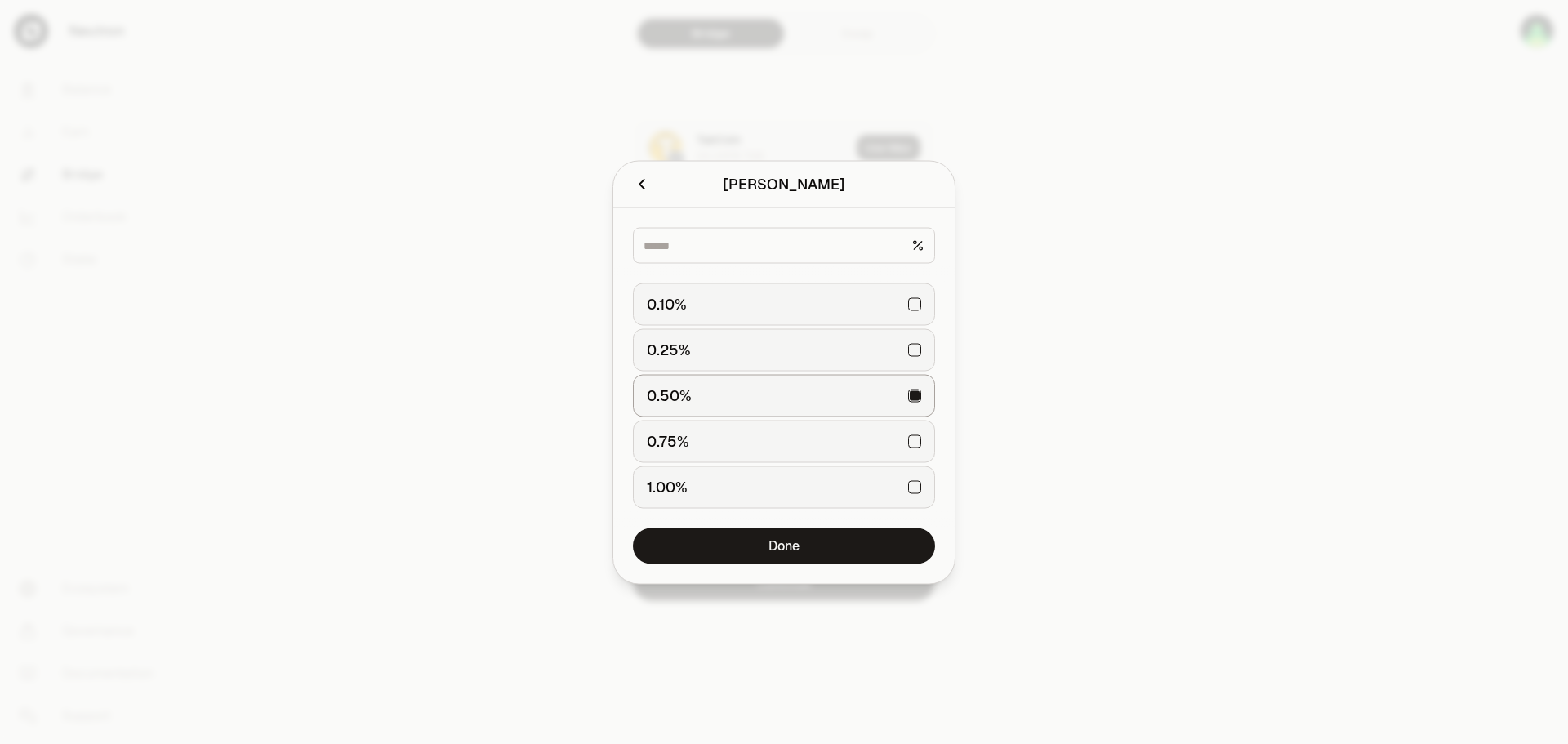
click at [1084, 500] on div at bounding box center [784, 372] width 1568 height 744
